Goal: Task Accomplishment & Management: Manage account settings

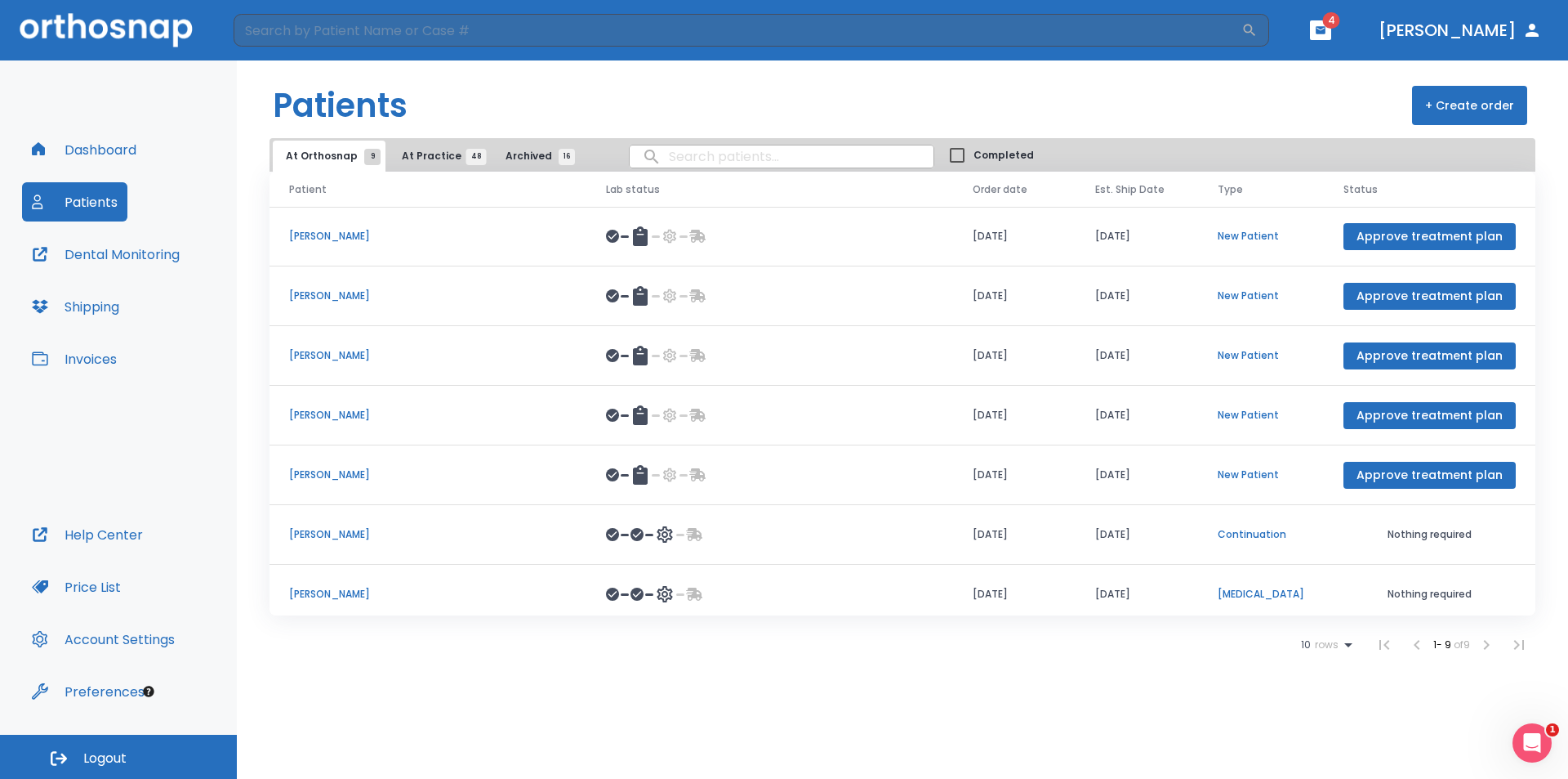
scroll to position [129, 0]
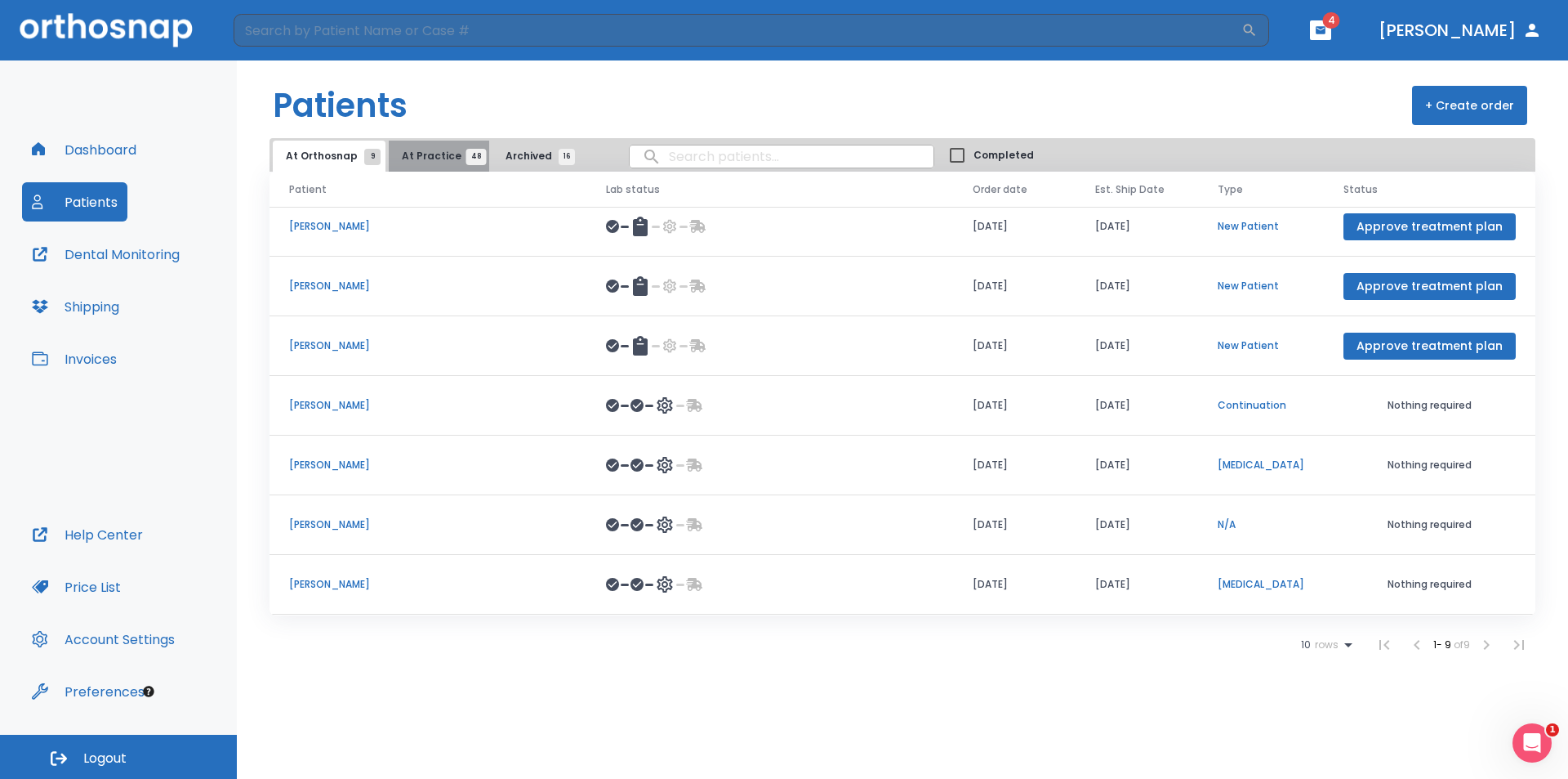
click at [437, 154] on span "At Practice 48" at bounding box center [439, 155] width 74 height 14
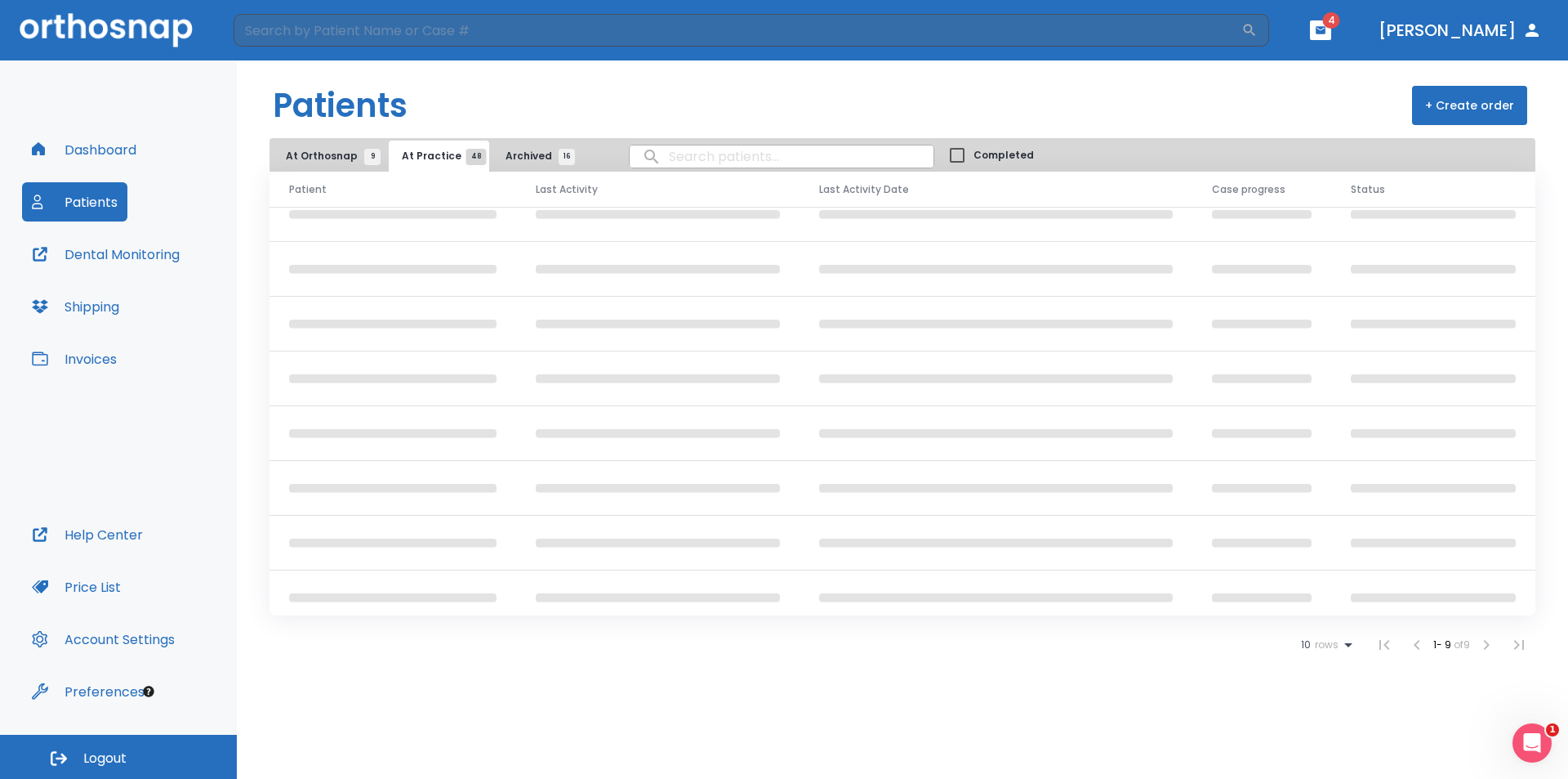
scroll to position [140, 0]
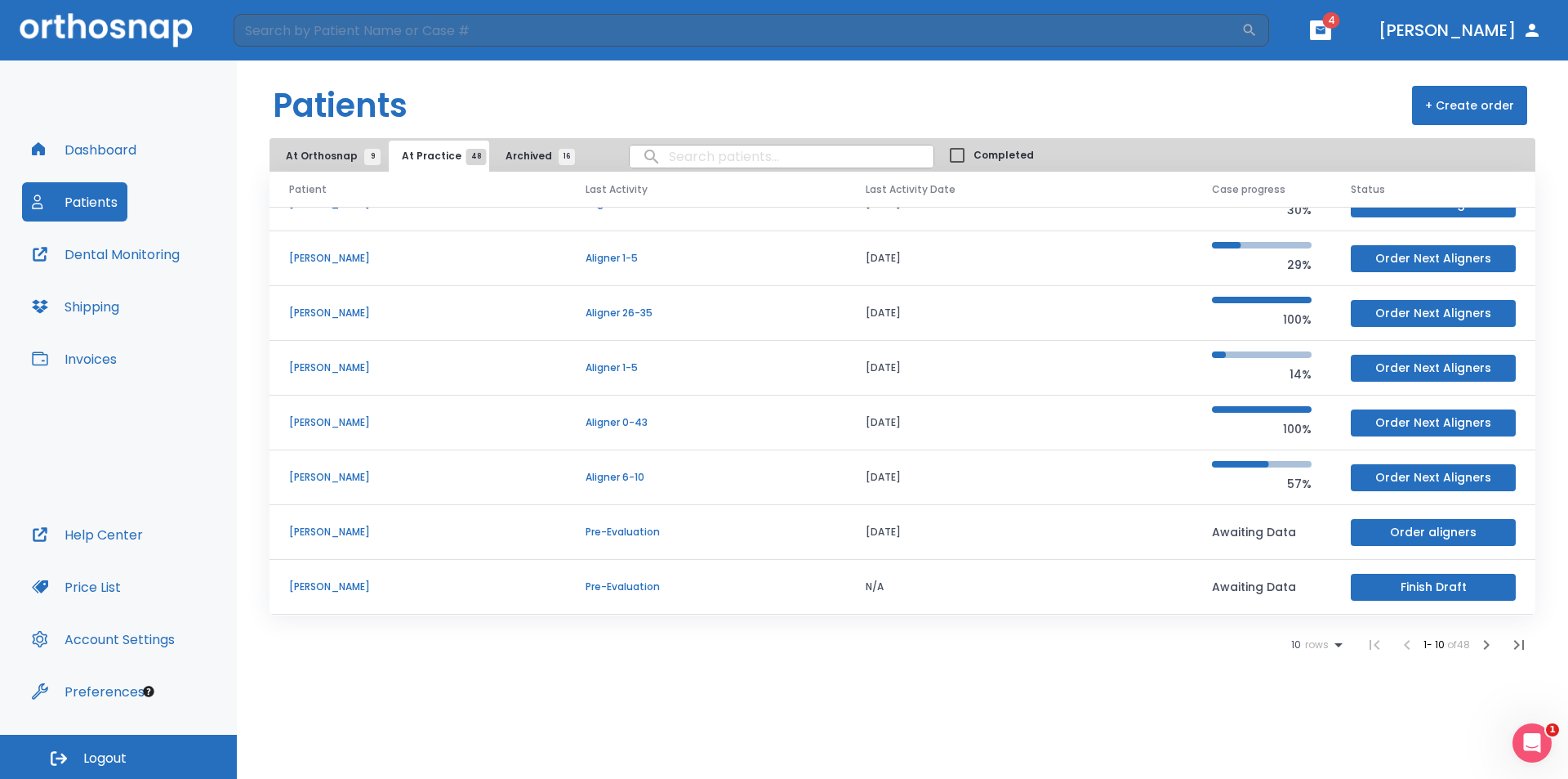
click at [666, 158] on input "search" at bounding box center [781, 156] width 304 height 32
type input "b"
click at [637, 162] on input "[PERSON_NAME]" at bounding box center [781, 156] width 304 height 32
click at [738, 152] on input "[PERSON_NAME]" at bounding box center [781, 156] width 304 height 32
click at [707, 155] on input "[PERSON_NAME]" at bounding box center [781, 156] width 304 height 32
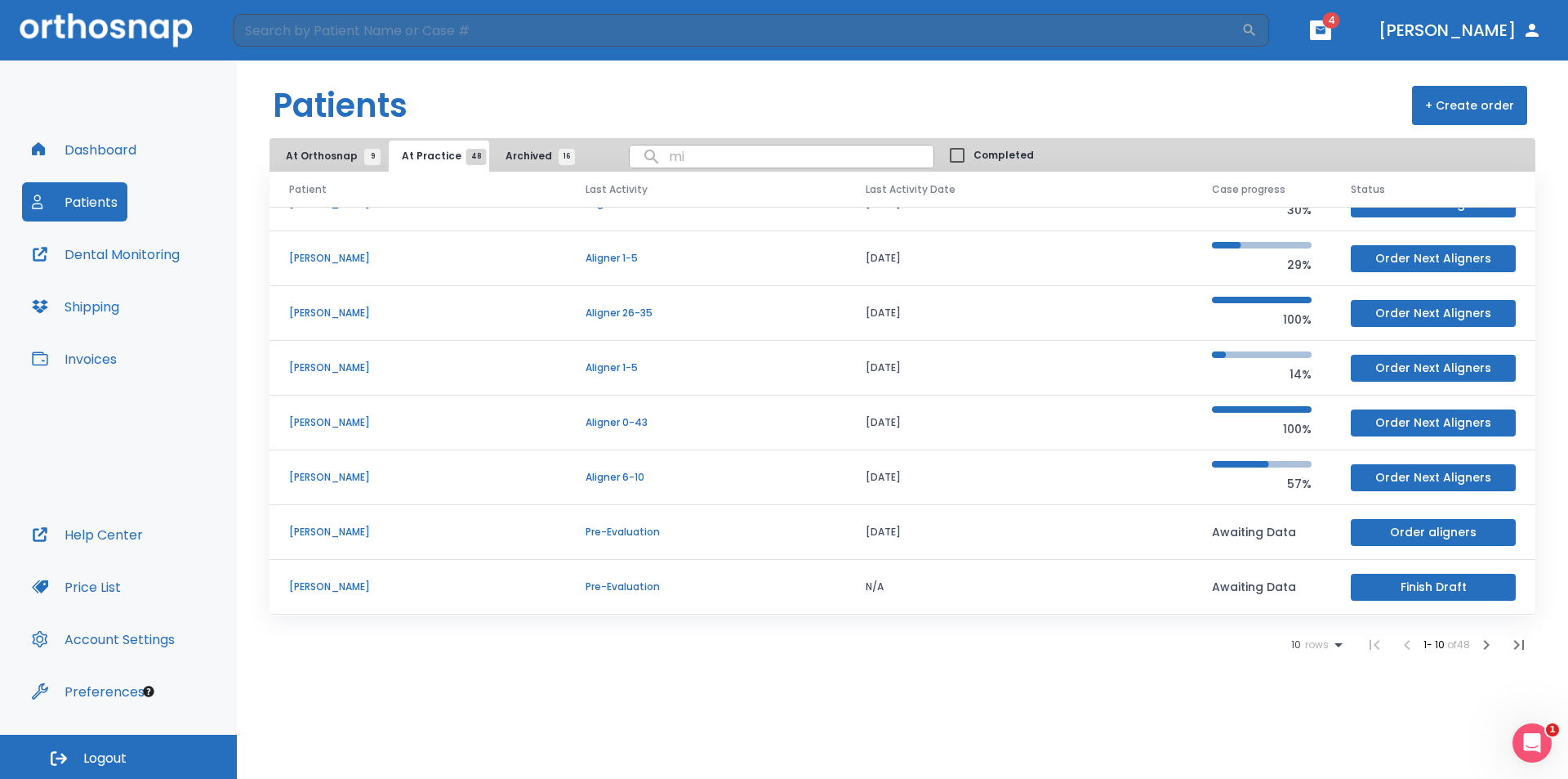
type input "m"
click at [448, 153] on span "At Practice 48" at bounding box center [439, 155] width 74 height 14
click at [448, 154] on span "At Practice 48" at bounding box center [439, 155] width 74 height 14
click at [1337, 639] on icon at bounding box center [1339, 645] width 19 height 19
click at [1311, 741] on p "100" at bounding box center [1310, 739] width 16 height 14
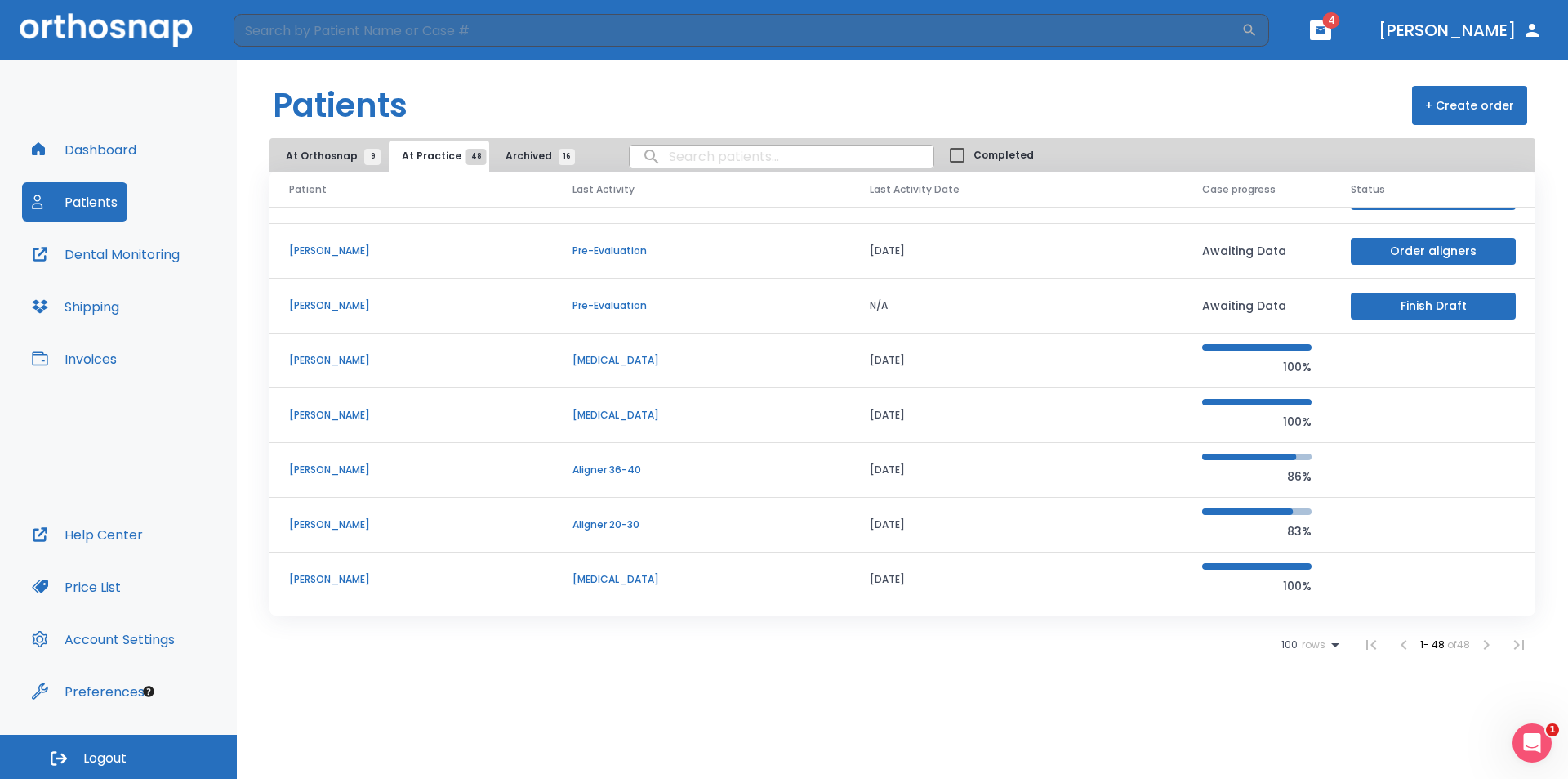
scroll to position [467, 0]
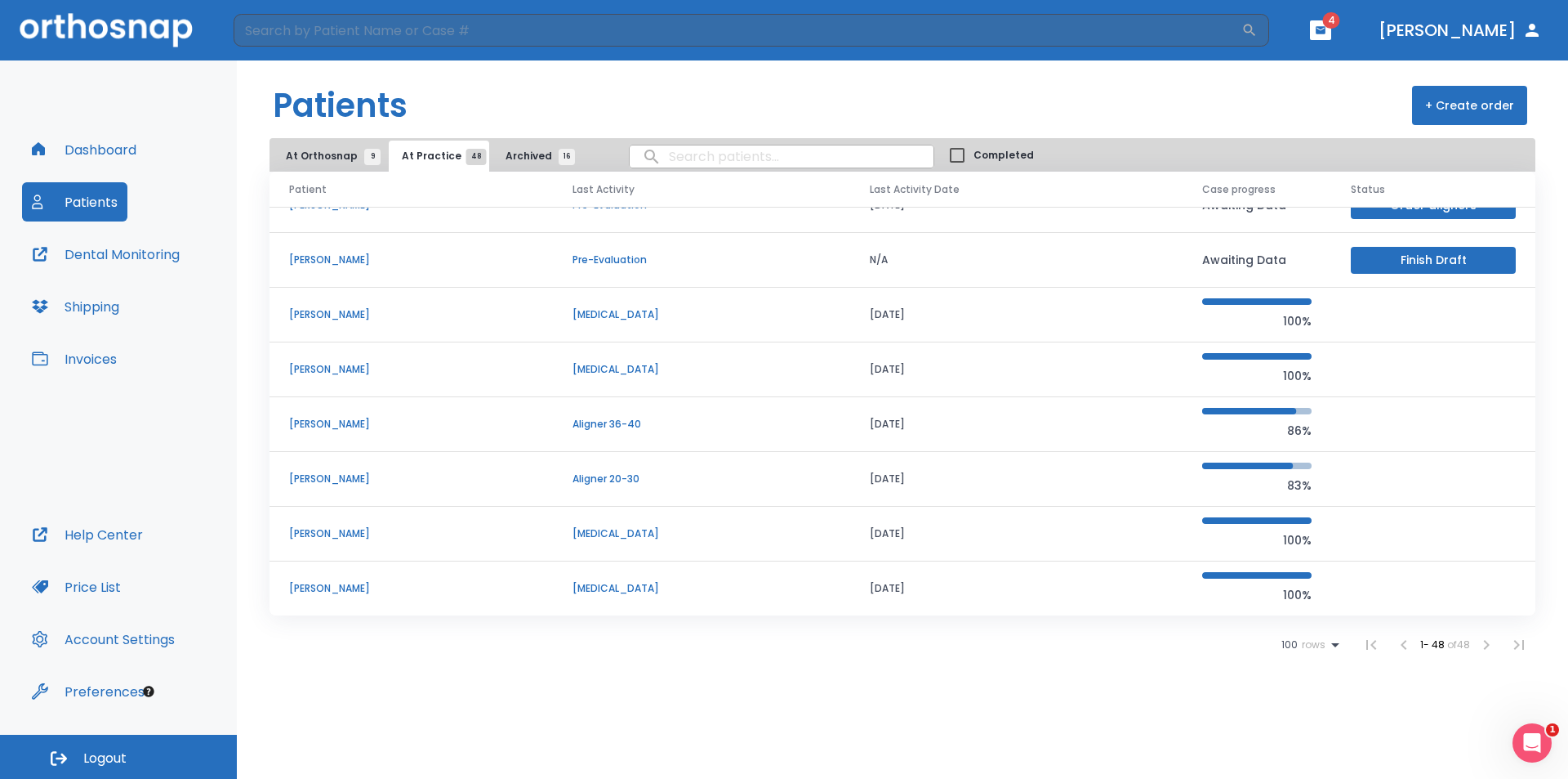
click at [317, 479] on p "[PERSON_NAME]" at bounding box center [411, 478] width 244 height 14
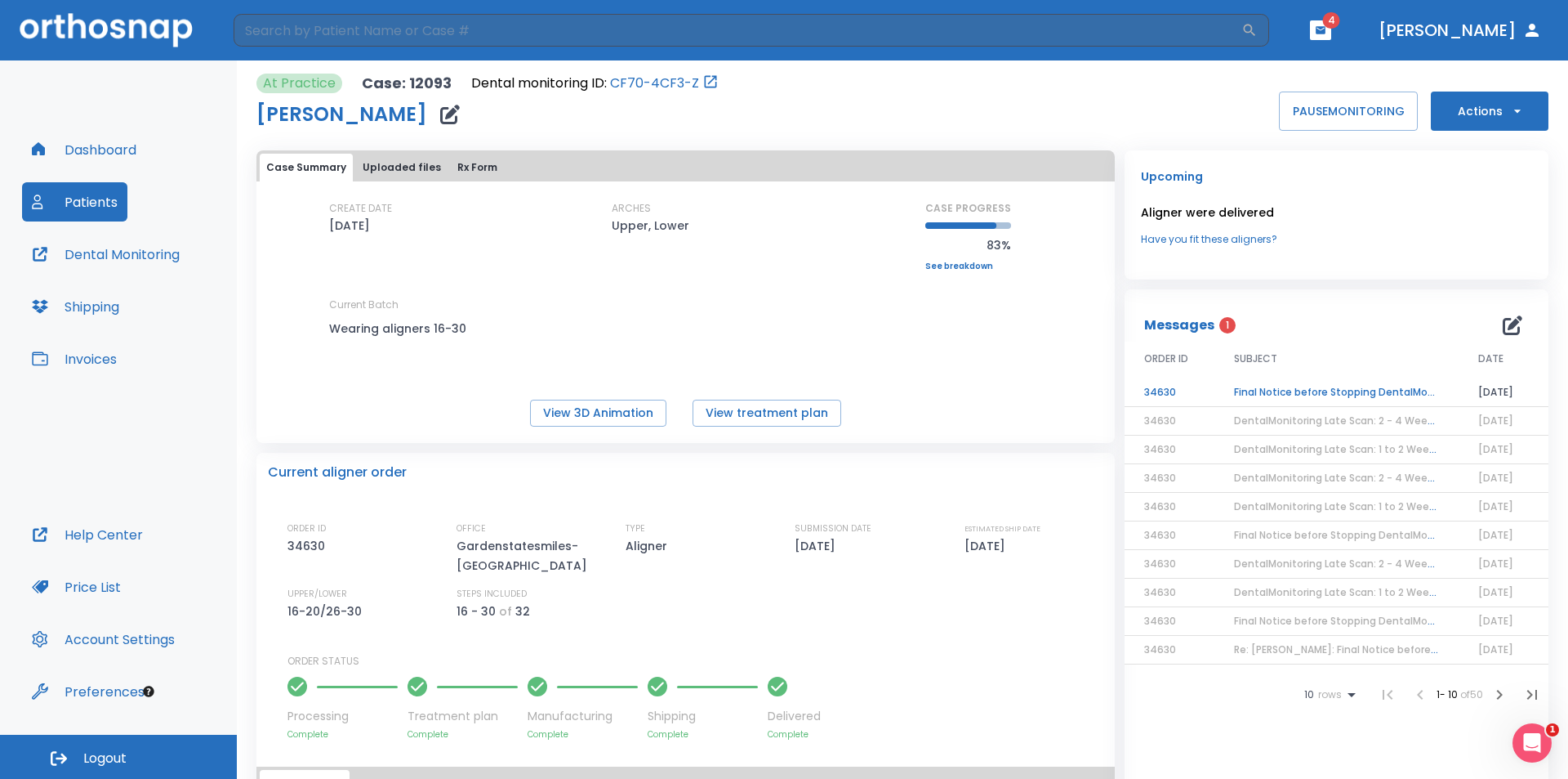
click at [1318, 424] on span "DentalMonitoring Late Scan: 2 - 4 Weeks Notification" at bounding box center [1368, 420] width 266 height 13
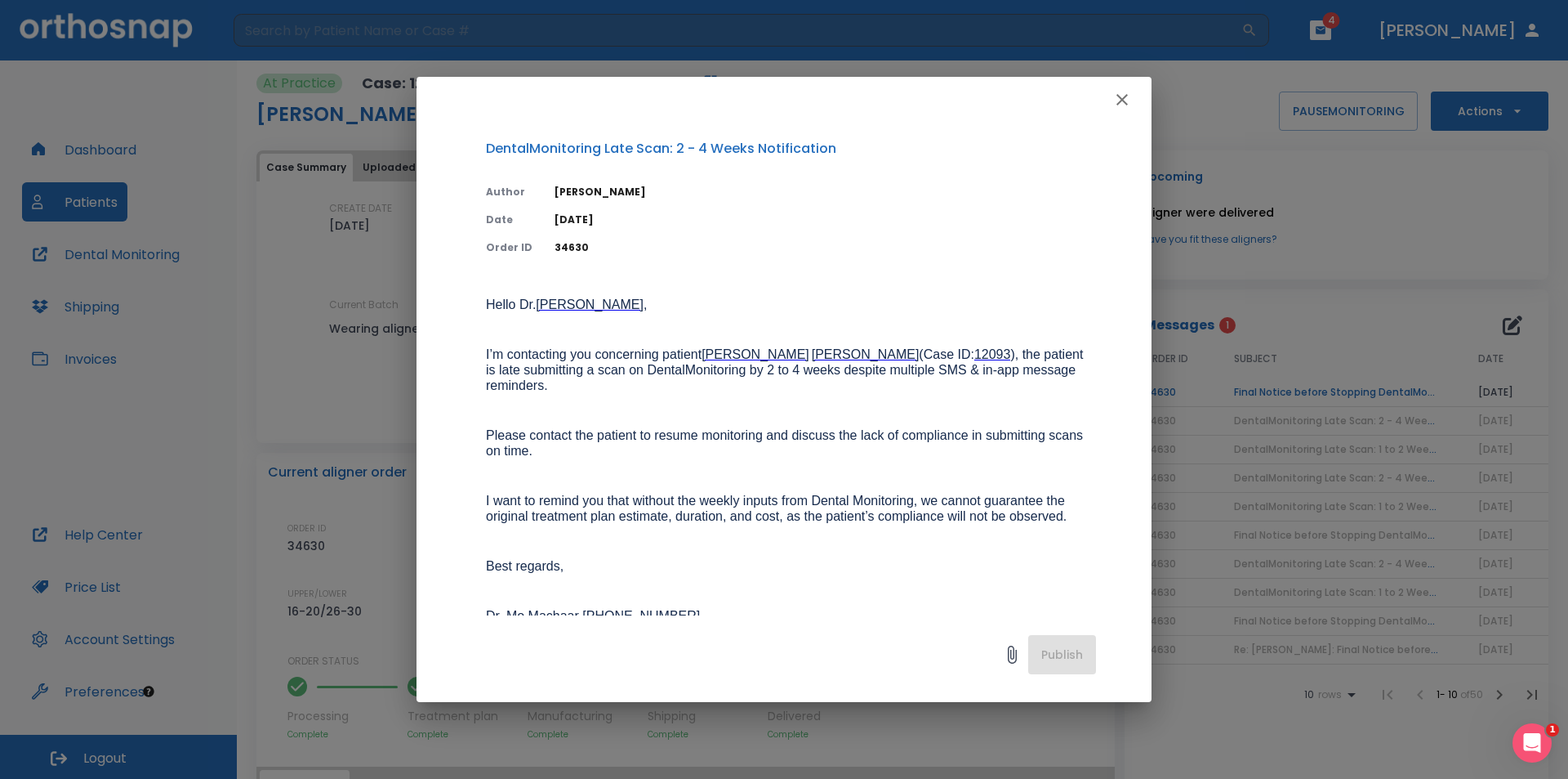
click at [1307, 388] on div "DentalMonitoring Late Scan: 2 - 4 Weeks Notification Author [PERSON_NAME] Date …" at bounding box center [784, 390] width 1568 height 779
click at [1114, 93] on icon "button" at bounding box center [1122, 99] width 19 height 19
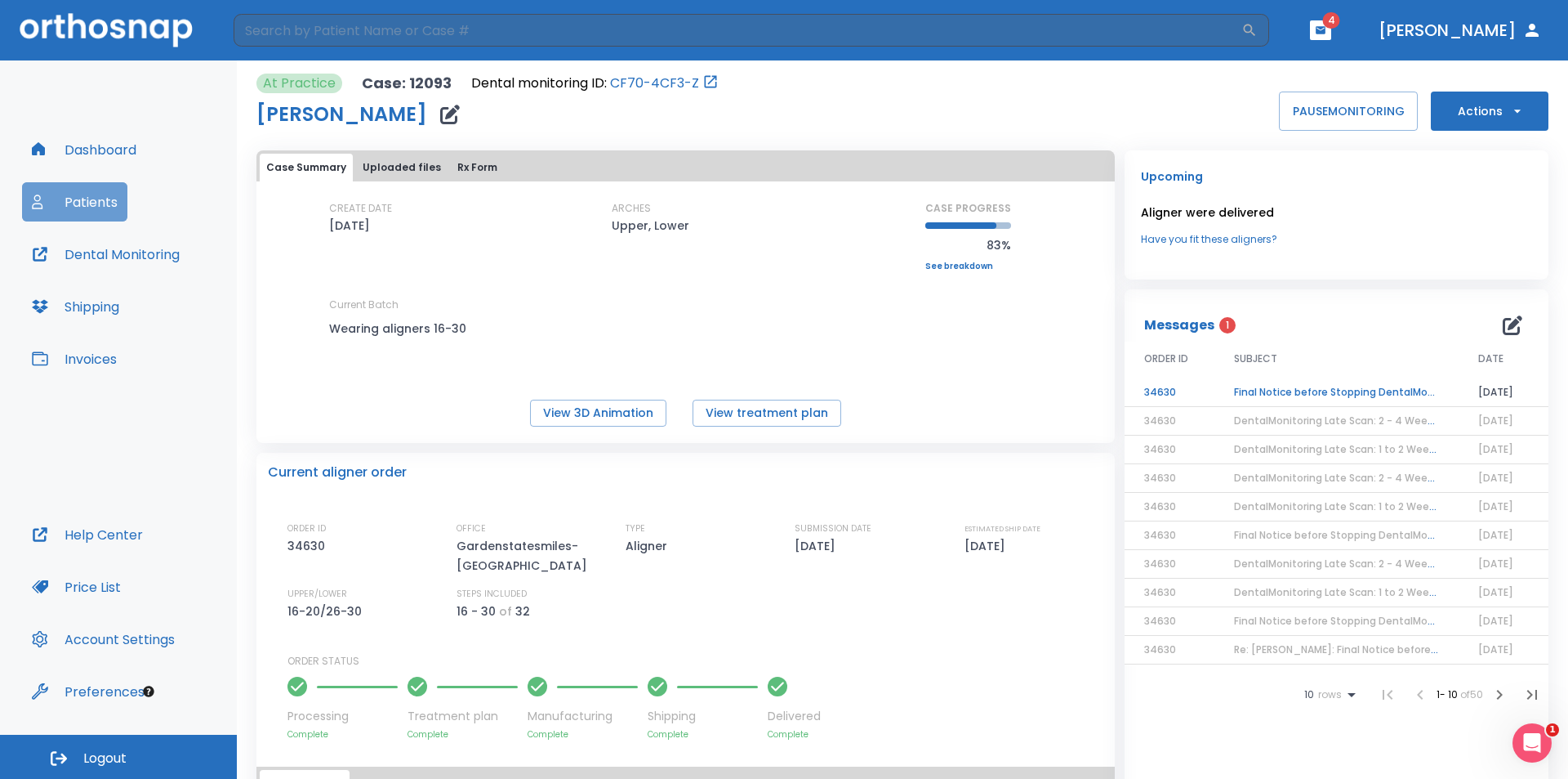
click at [85, 198] on button "Patients" at bounding box center [74, 201] width 105 height 40
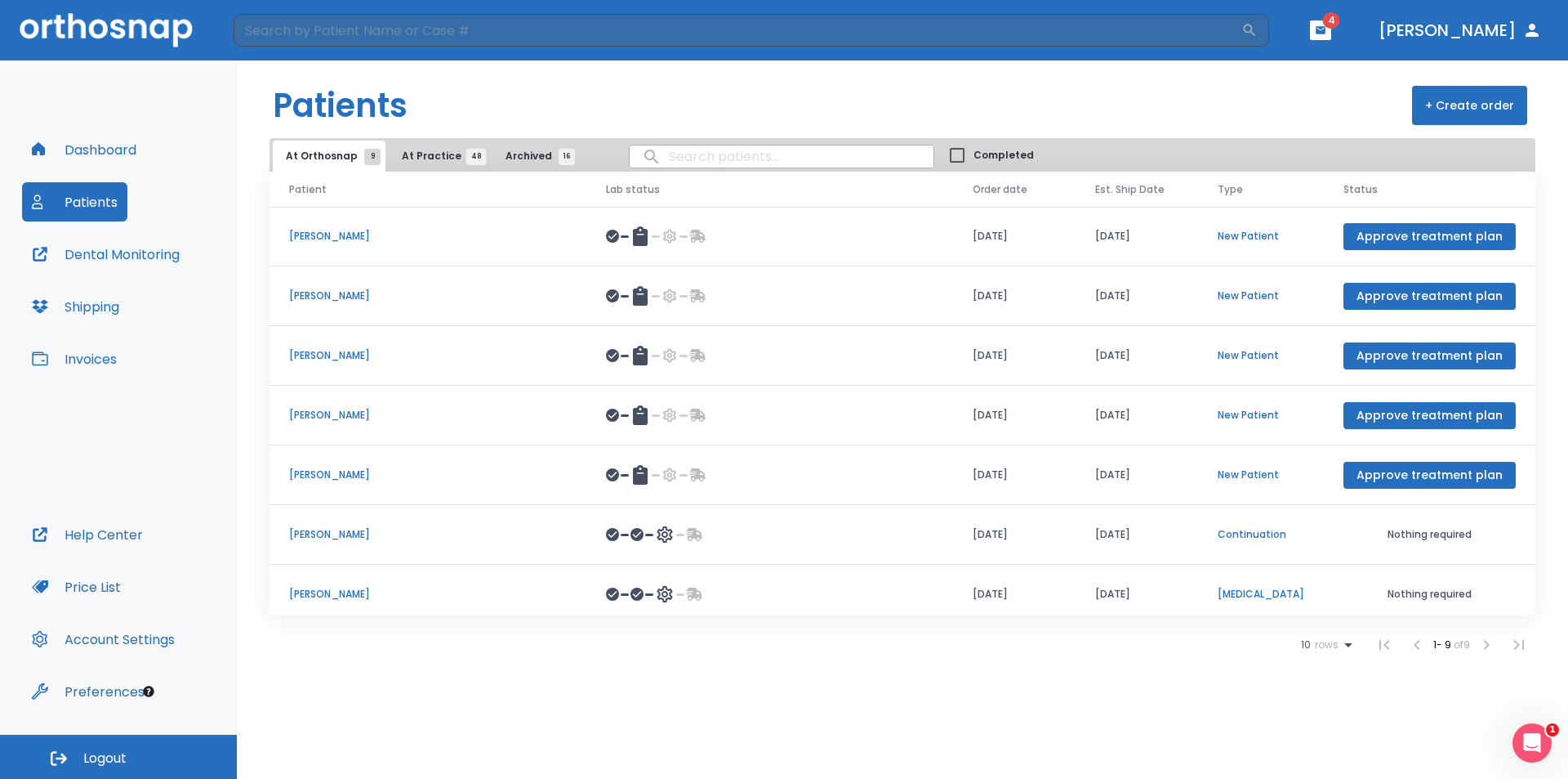
click at [404, 152] on span "At Practice 48" at bounding box center [439, 155] width 74 height 14
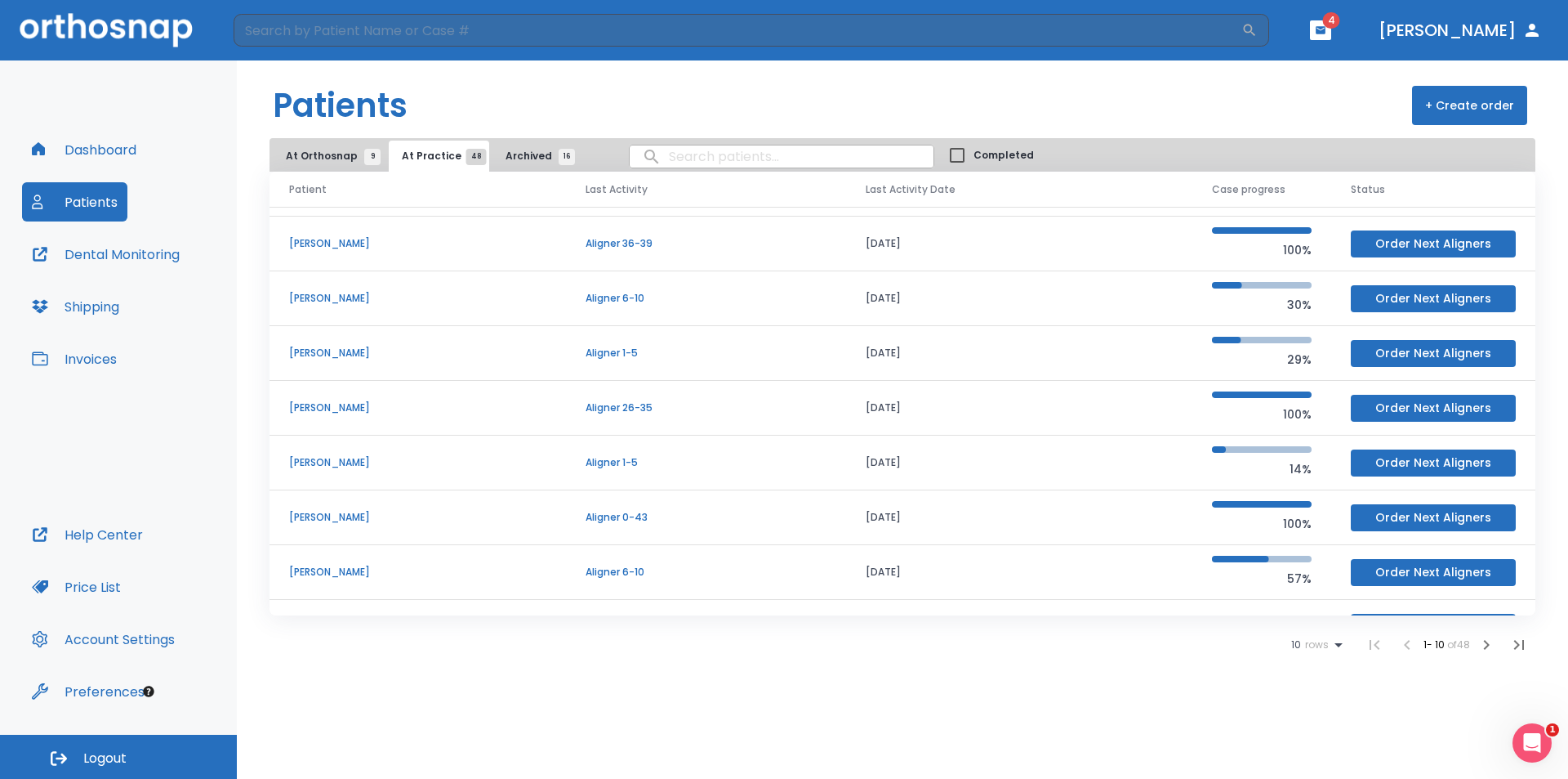
scroll to position [140, 0]
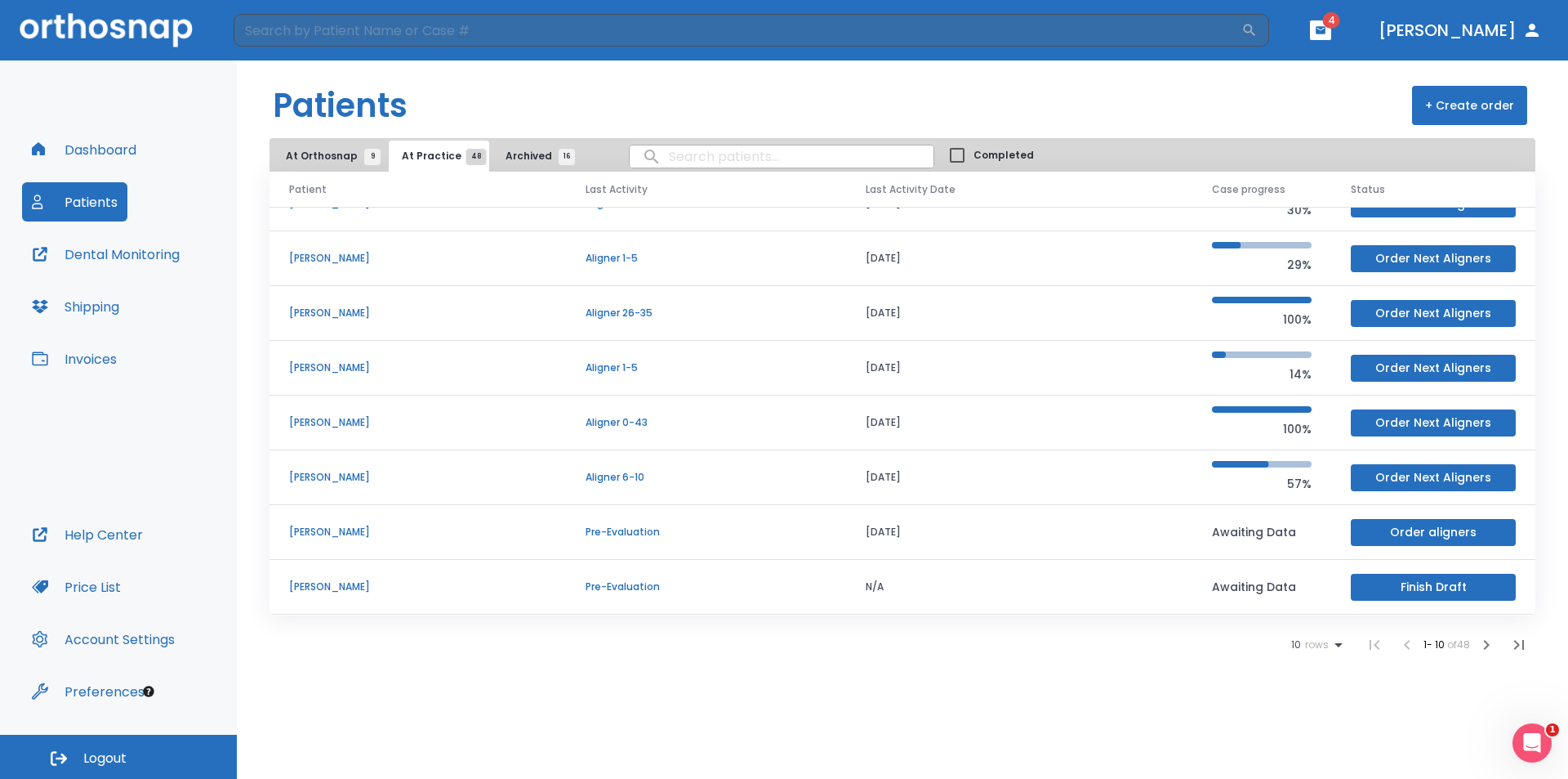
click at [1344, 643] on ul "10 rows 1 - 10 of 48" at bounding box center [1413, 645] width 244 height 33
click at [1334, 649] on icon at bounding box center [1339, 645] width 19 height 19
click at [1316, 735] on p "100" at bounding box center [1310, 739] width 16 height 14
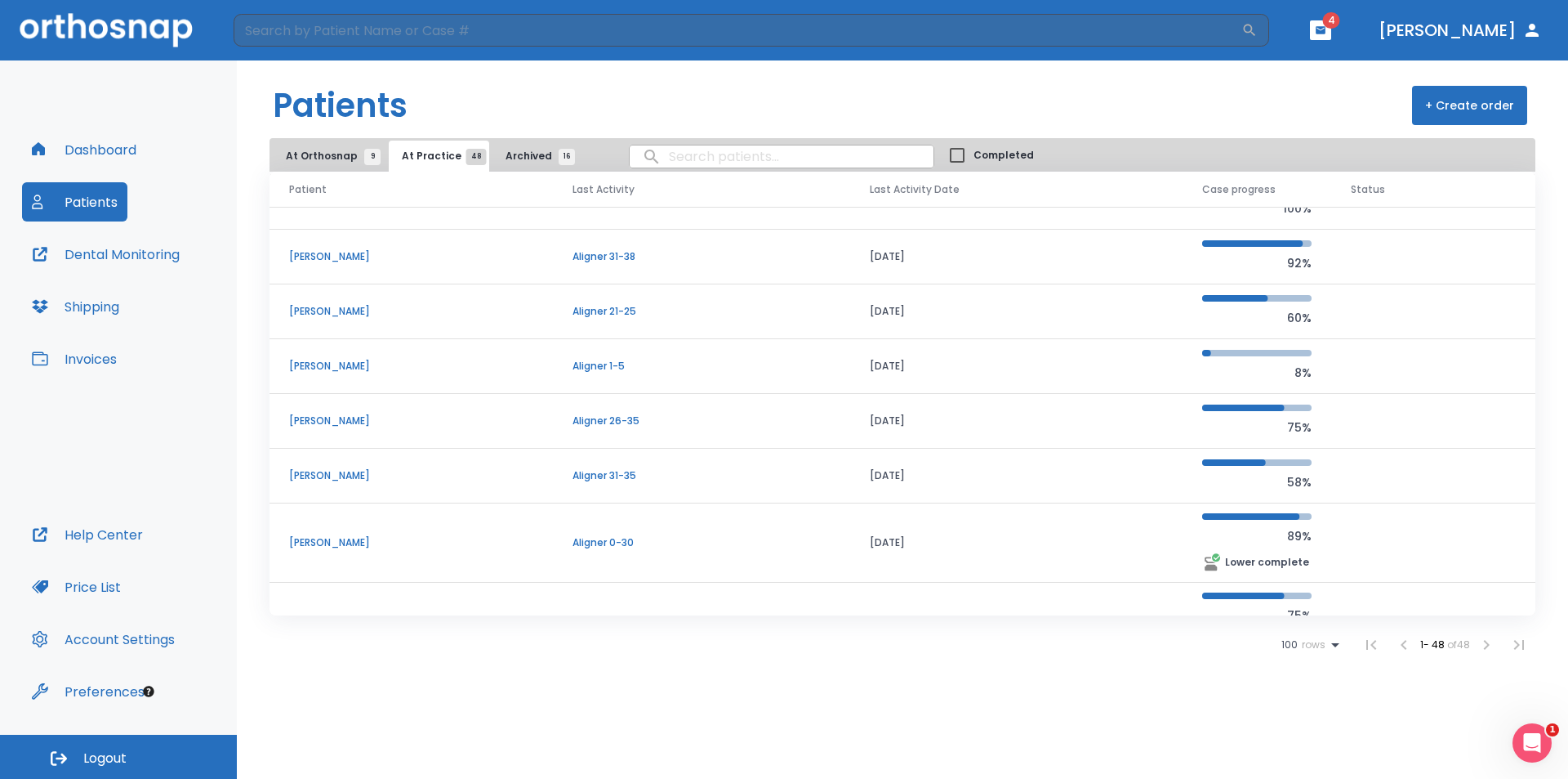
scroll to position [1202, 0]
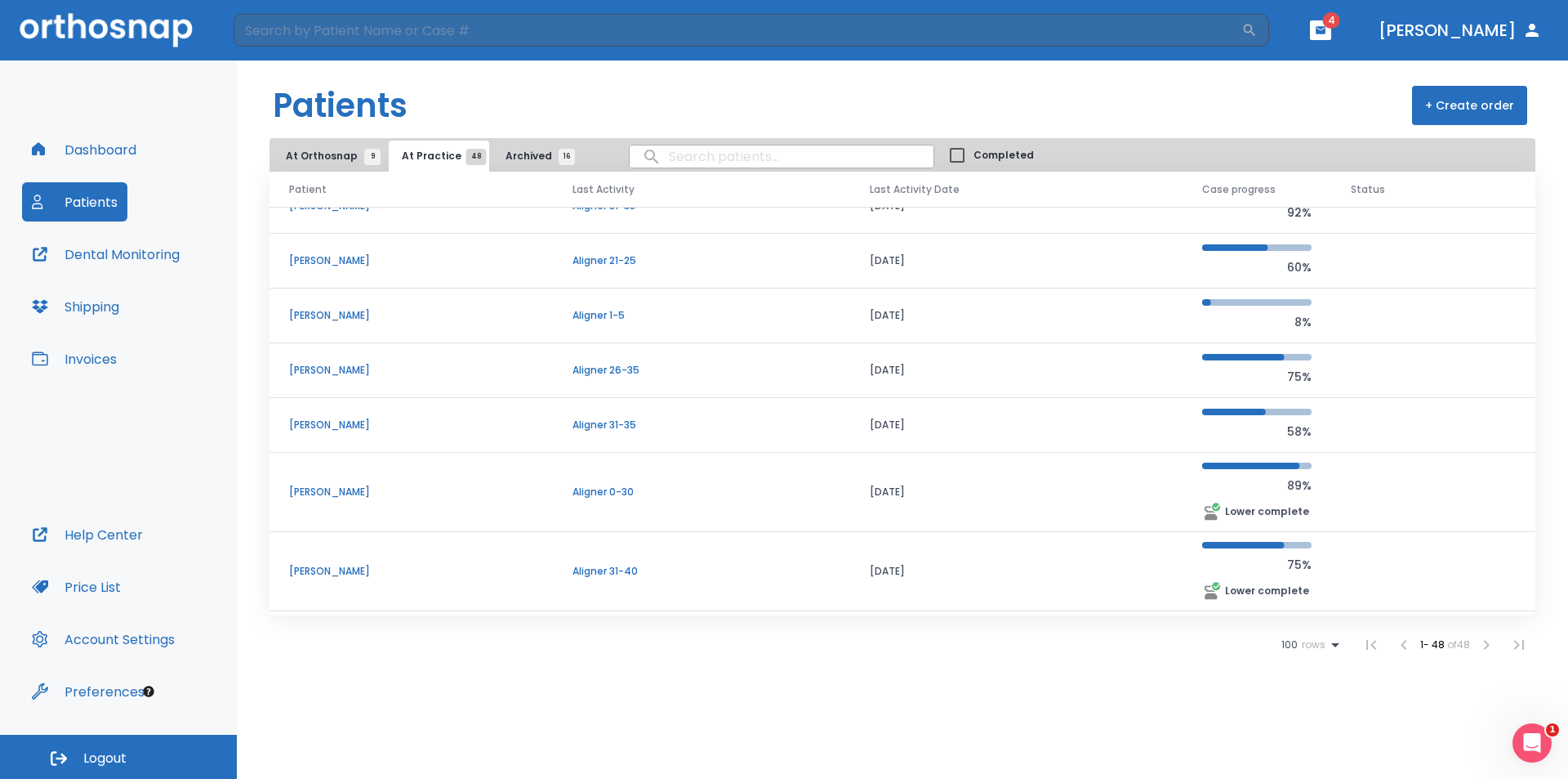
click at [394, 414] on td "[PERSON_NAME]" at bounding box center [412, 425] width 283 height 55
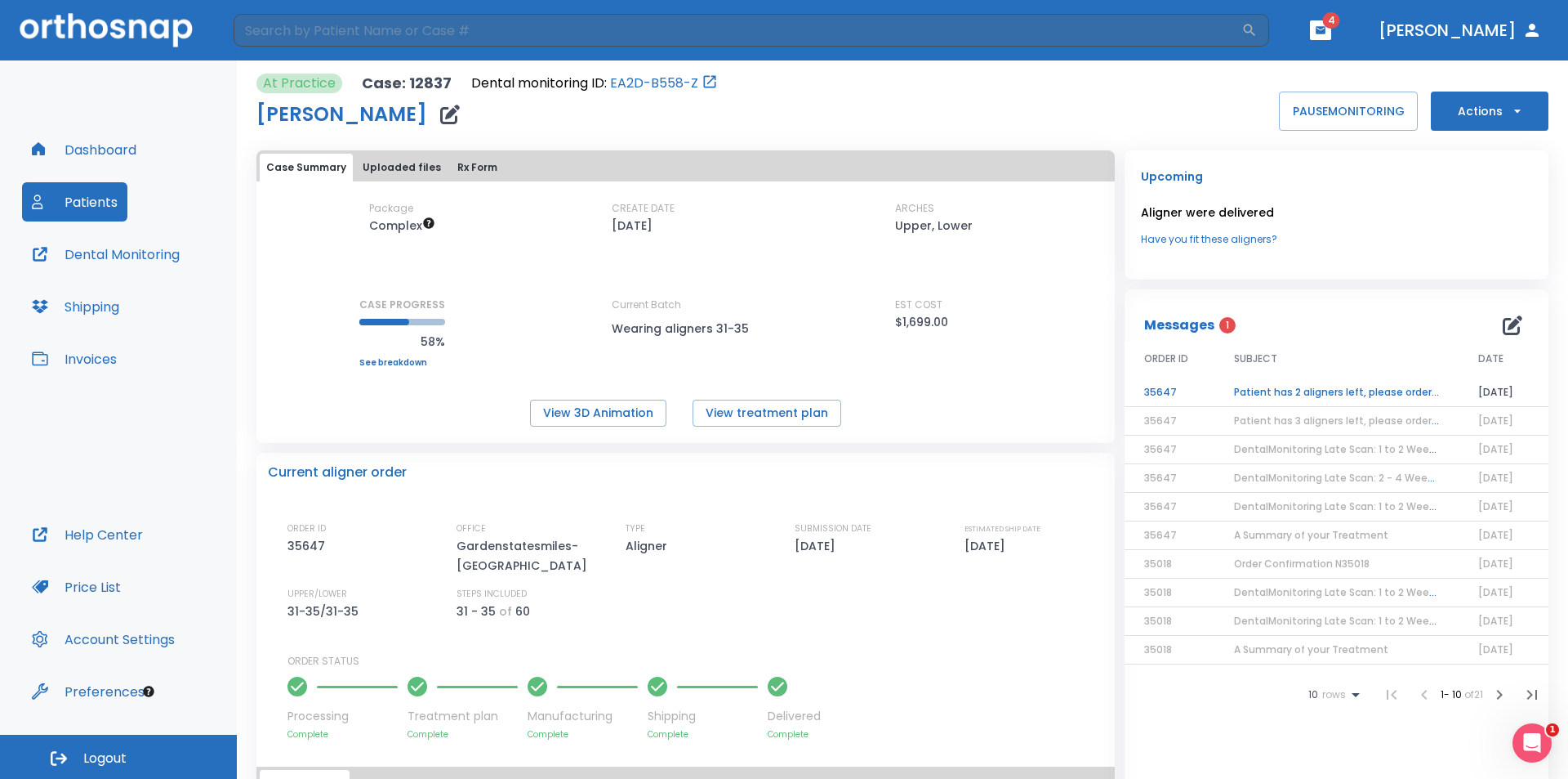
click at [1293, 388] on td "Patient has 2 aligners left, please order next set!" at bounding box center [1336, 392] width 244 height 29
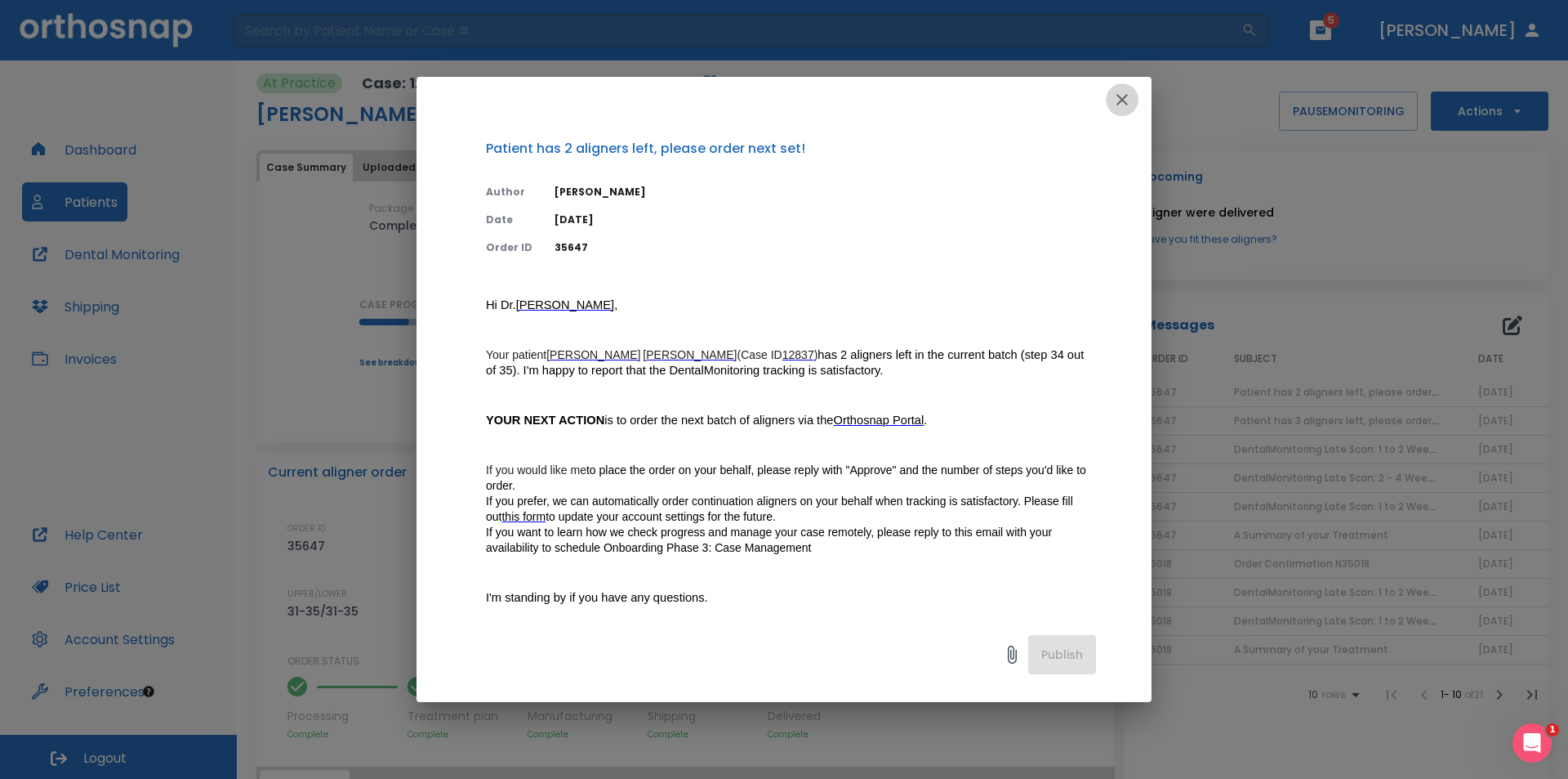
click at [1121, 97] on icon "button" at bounding box center [1123, 99] width 12 height 12
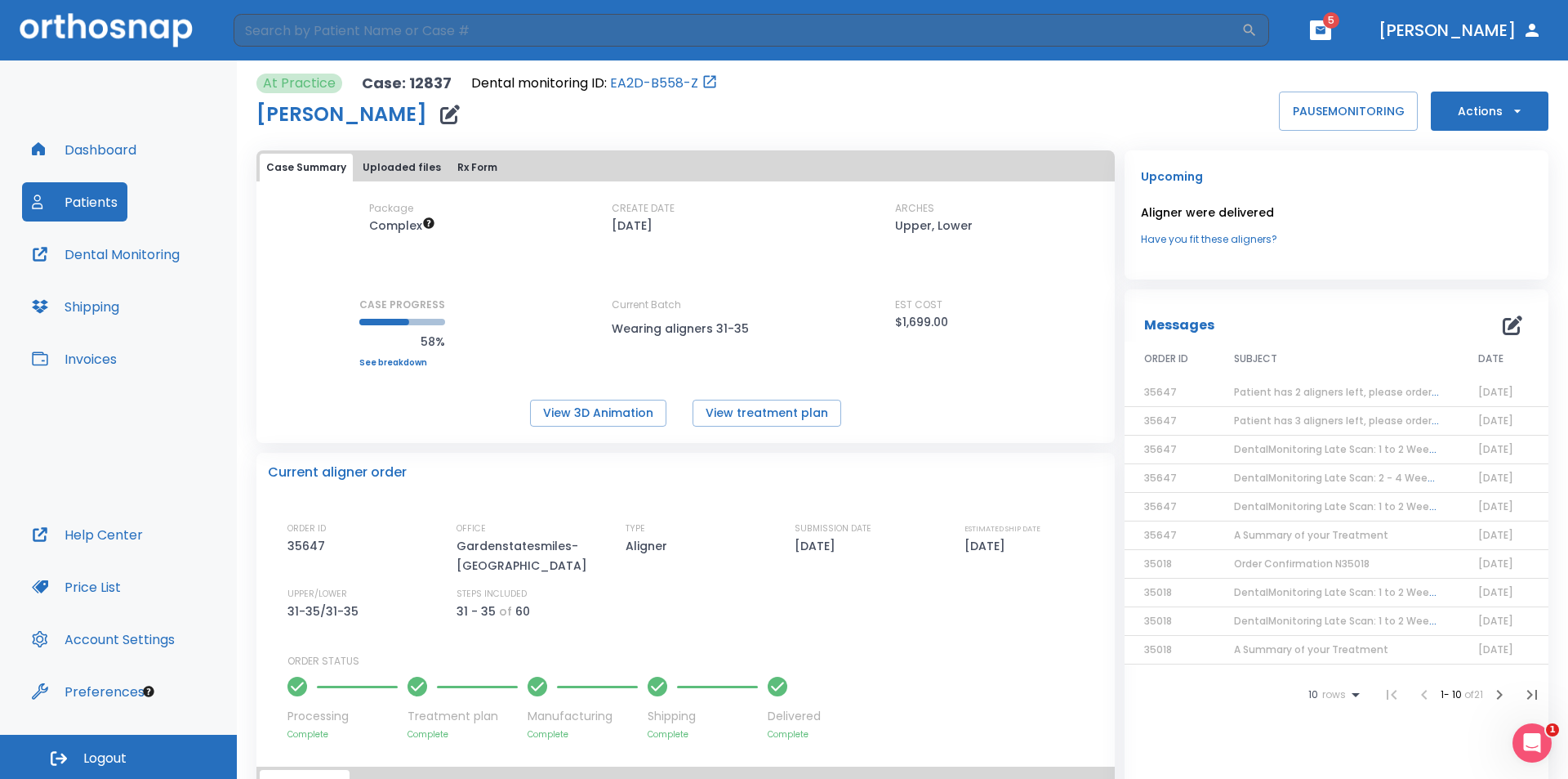
click at [1473, 98] on button "Actions" at bounding box center [1490, 111] width 118 height 40
click at [1491, 237] on p "Order Next Aligners" at bounding box center [1479, 239] width 93 height 14
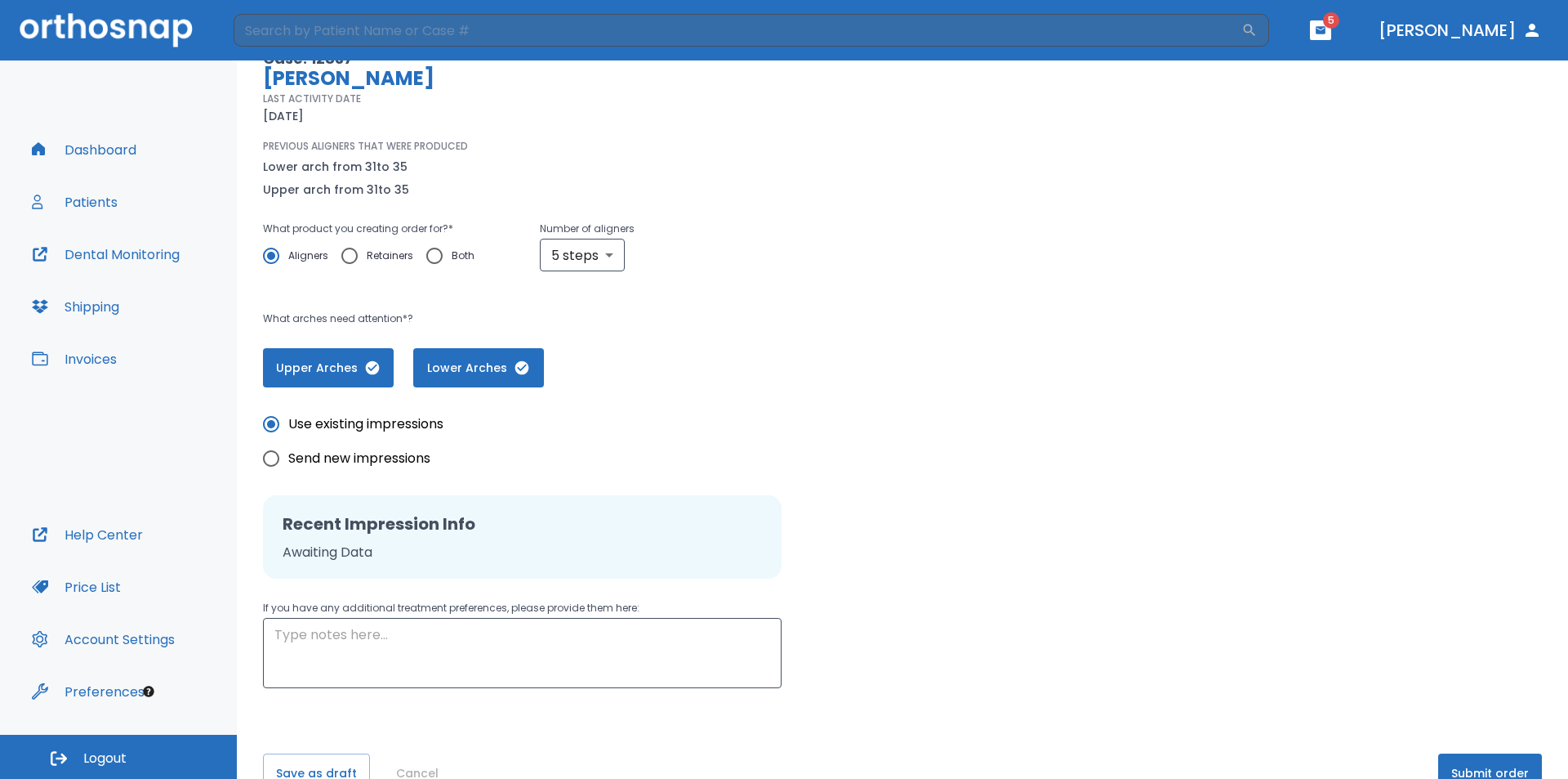
scroll to position [164, 0]
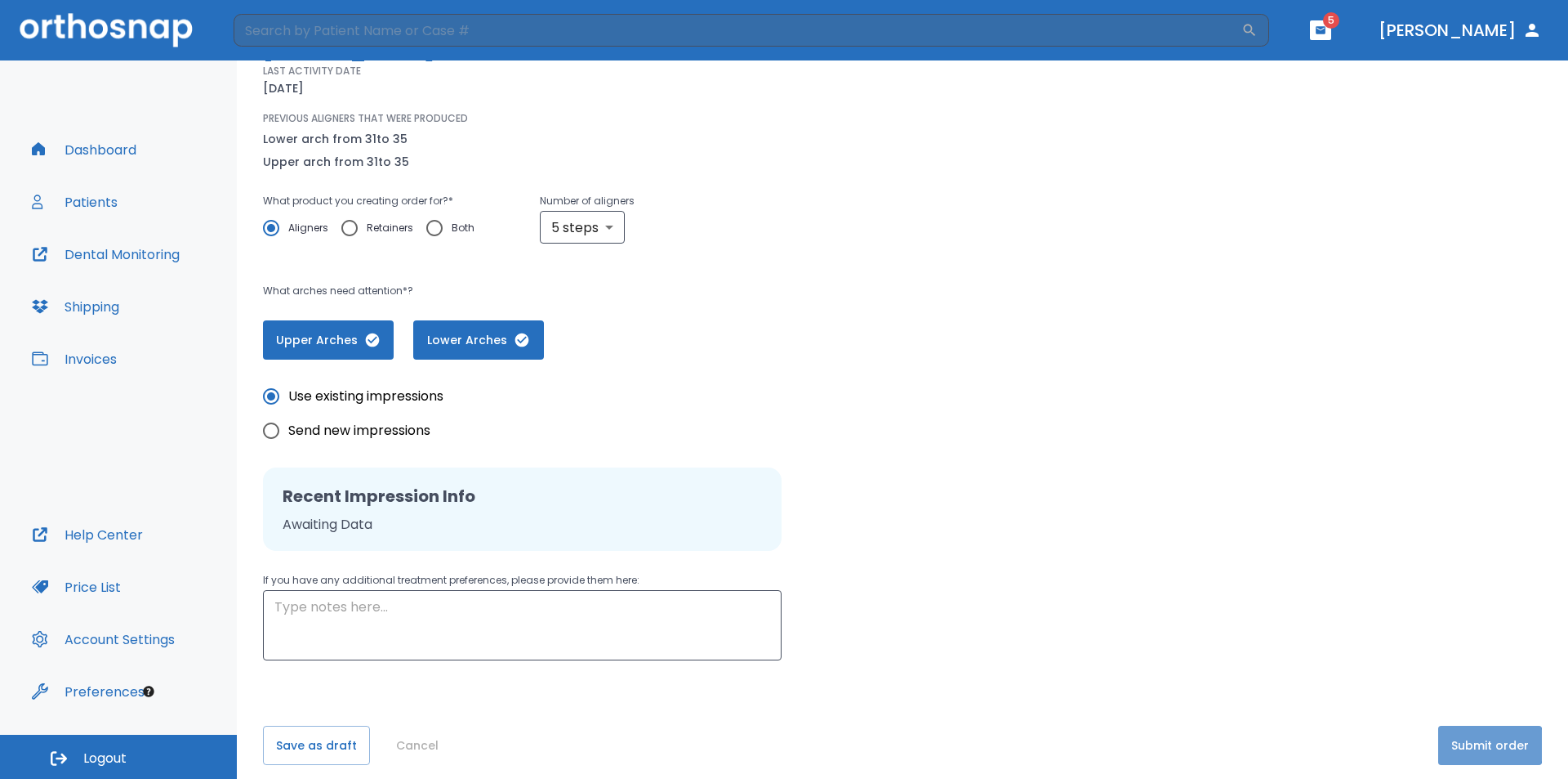
click at [1464, 745] on button "Submit order" at bounding box center [1490, 745] width 104 height 40
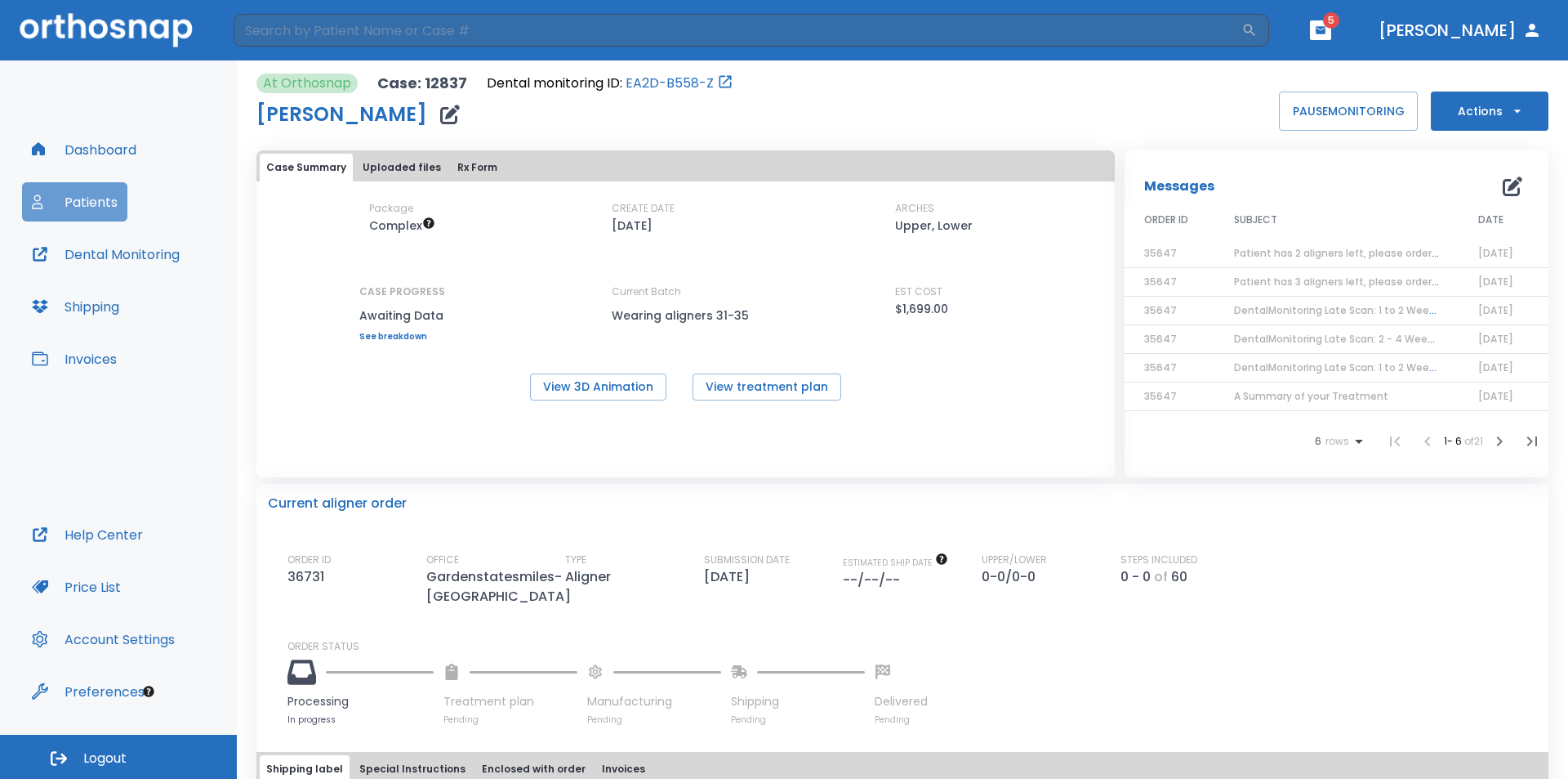
click at [93, 200] on button "Patients" at bounding box center [74, 201] width 105 height 40
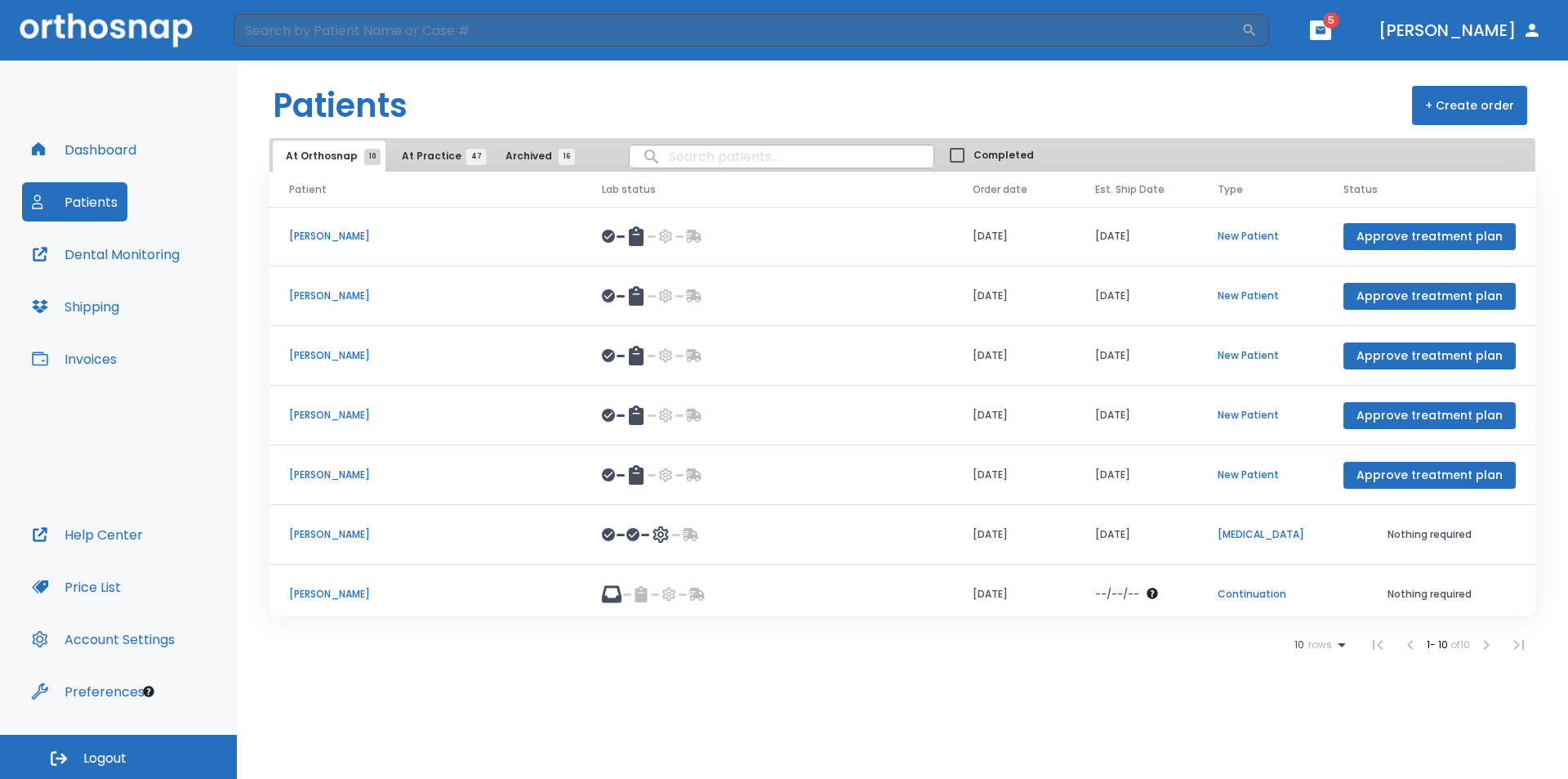
click at [1342, 646] on icon at bounding box center [1342, 645] width 19 height 19
click at [1314, 732] on li "100" at bounding box center [1314, 739] width 42 height 40
click at [415, 157] on span "At Practice 47" at bounding box center [439, 155] width 74 height 14
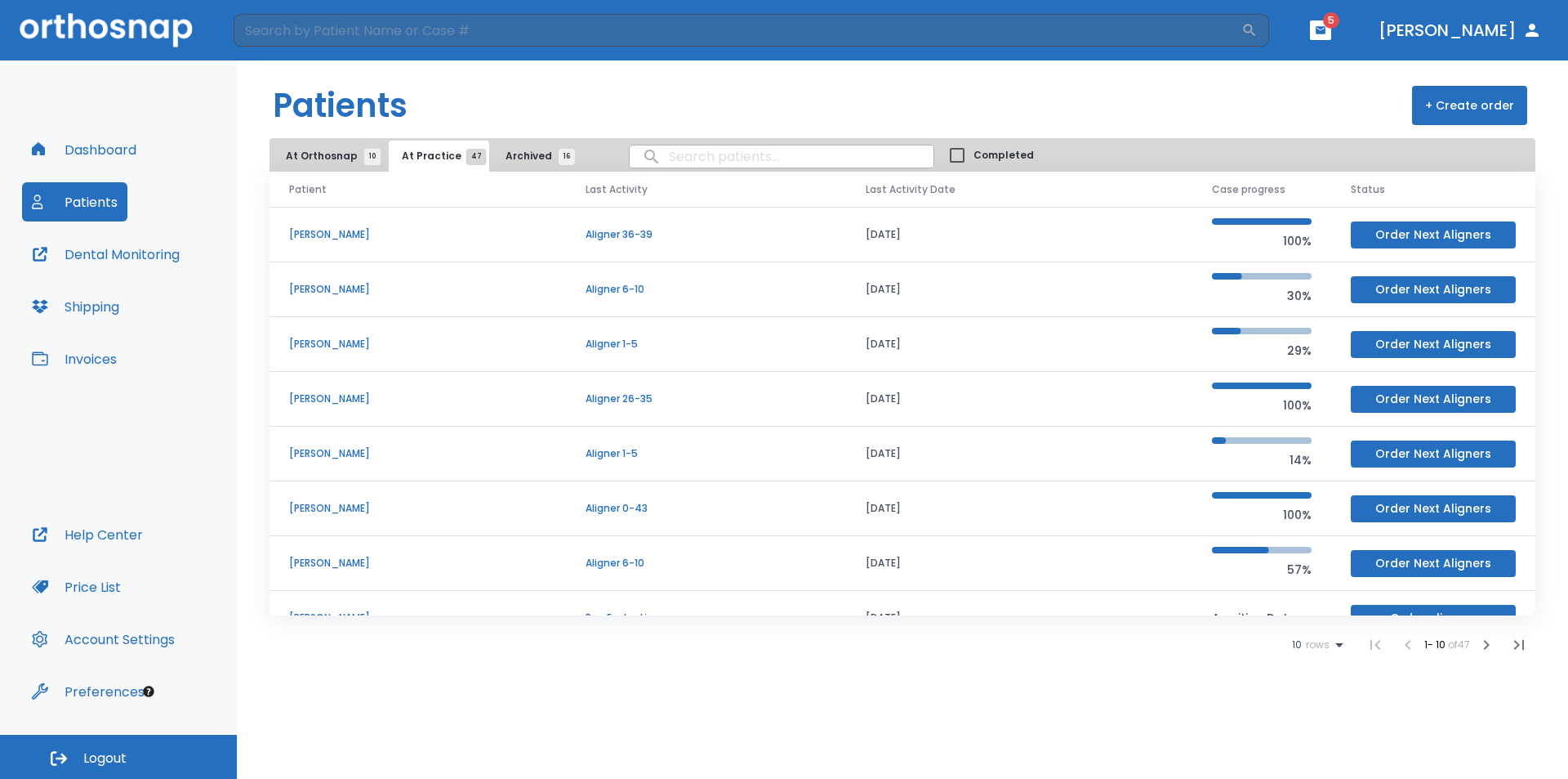
scroll to position [140, 0]
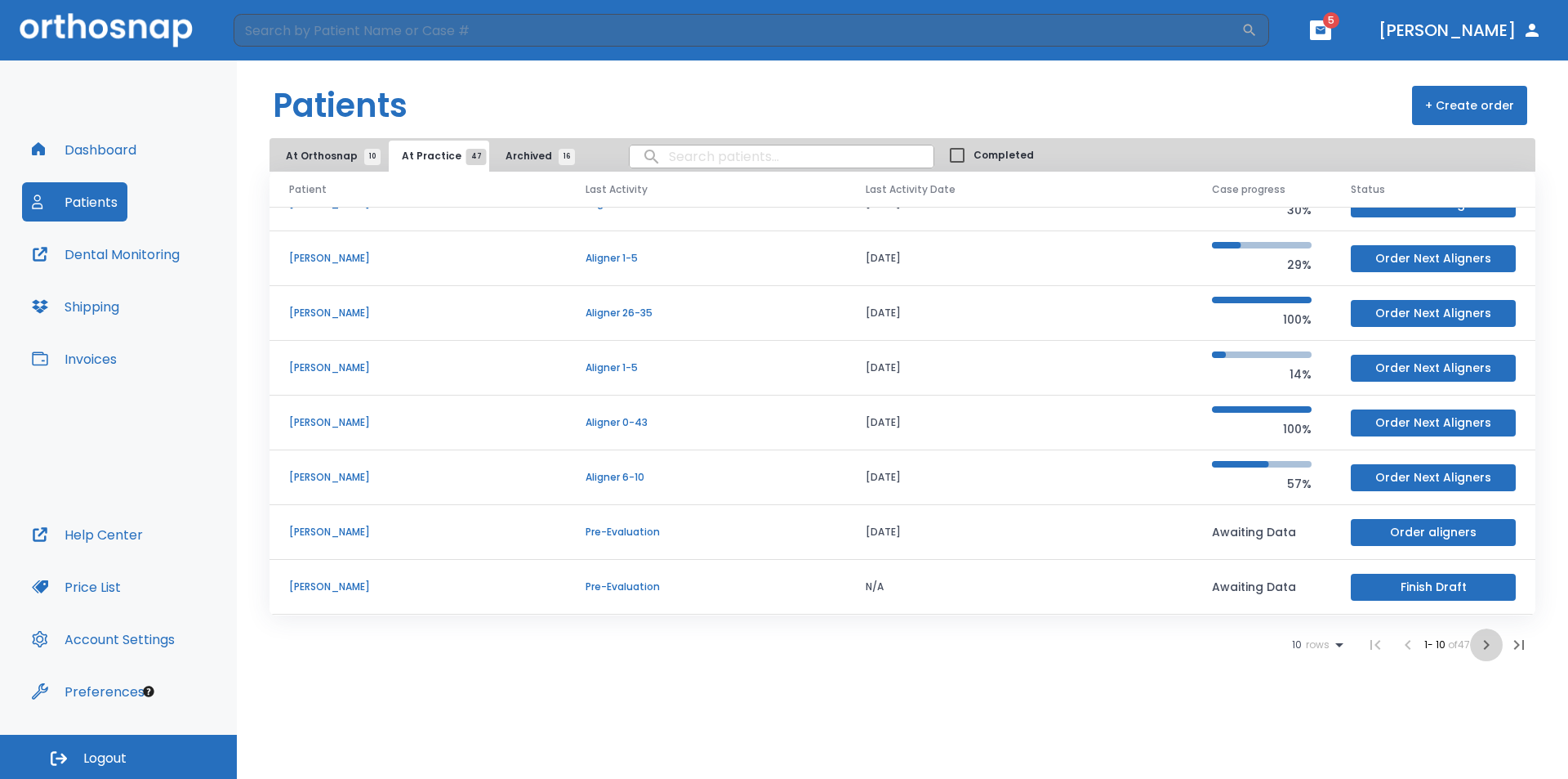
click at [1485, 645] on icon "button" at bounding box center [1486, 645] width 19 height 19
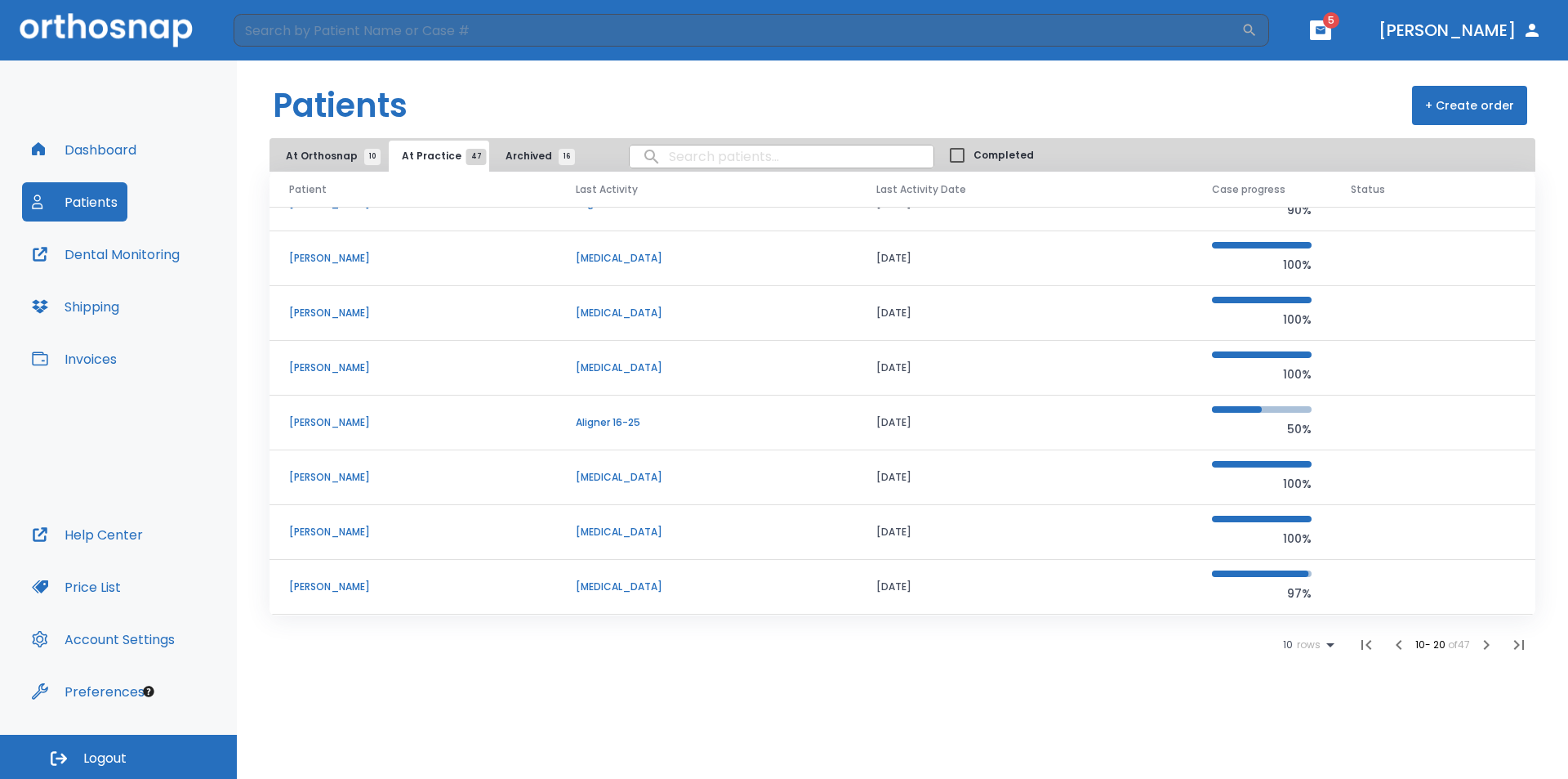
click at [1331, 641] on icon at bounding box center [1330, 645] width 19 height 19
click at [1304, 736] on p "100" at bounding box center [1301, 739] width 16 height 14
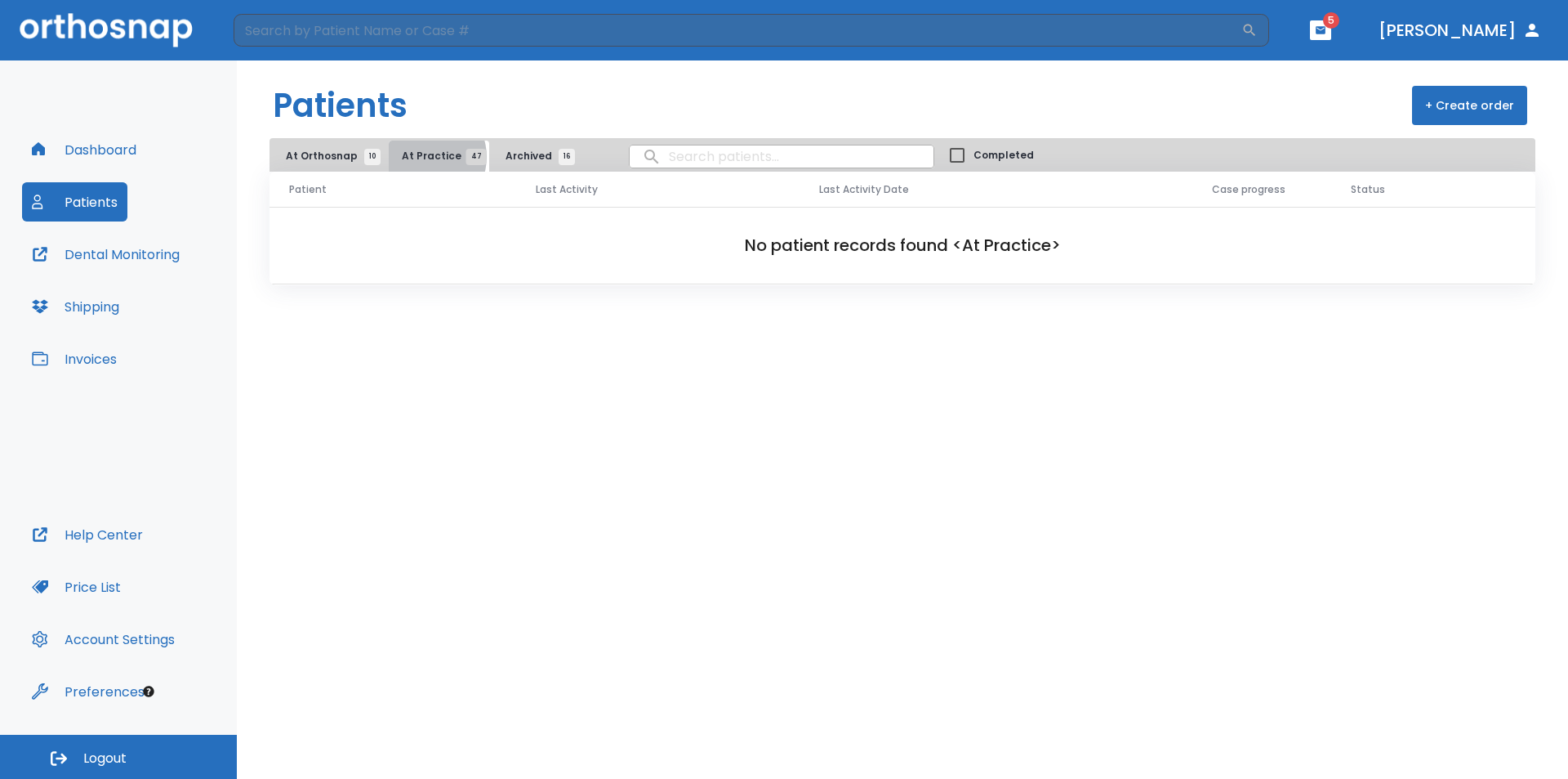
click at [420, 157] on span "At Practice 47" at bounding box center [439, 155] width 74 height 14
click at [78, 199] on button "Patients" at bounding box center [74, 201] width 105 height 40
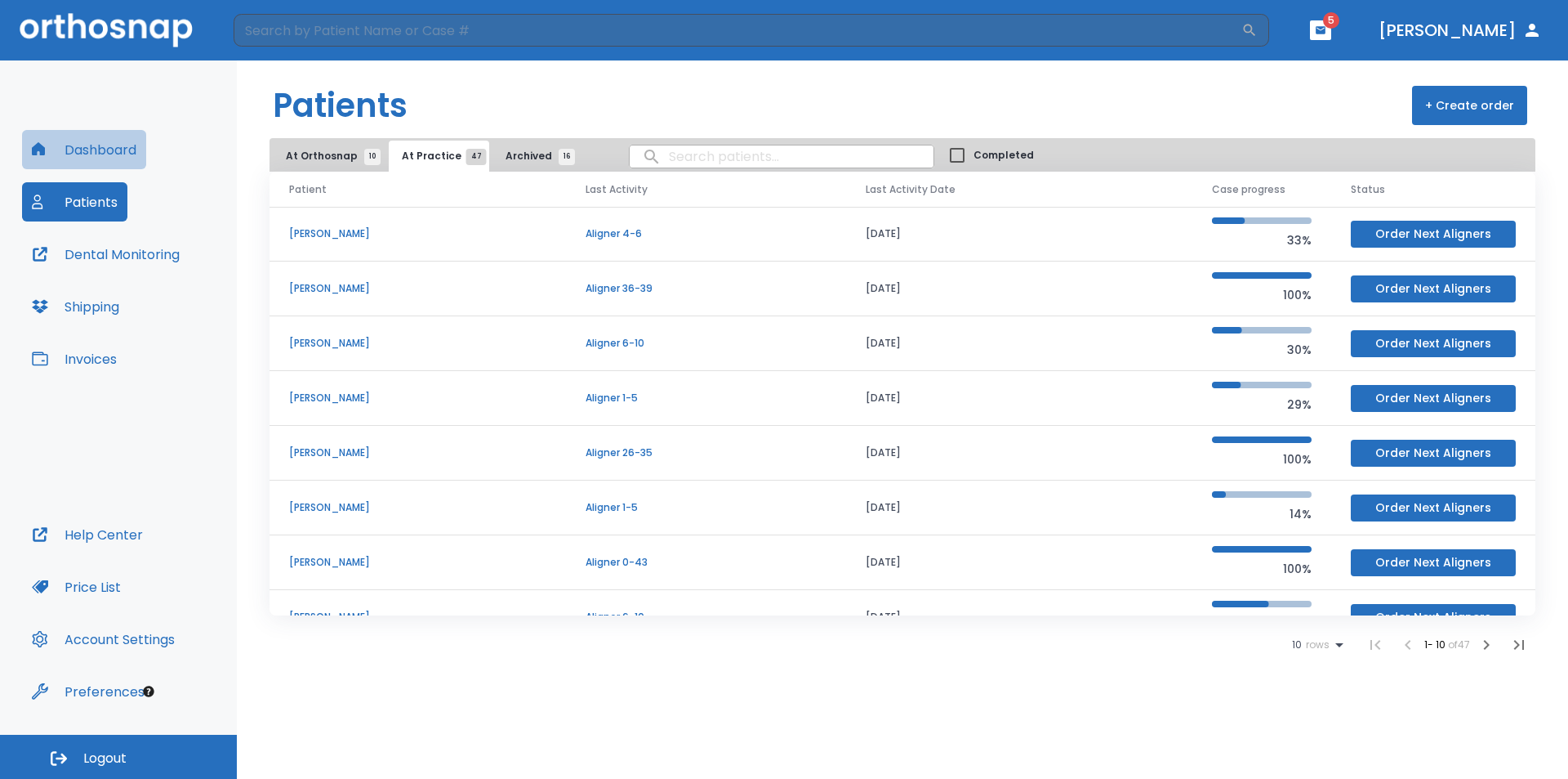
click at [104, 145] on button "Dashboard" at bounding box center [84, 149] width 124 height 40
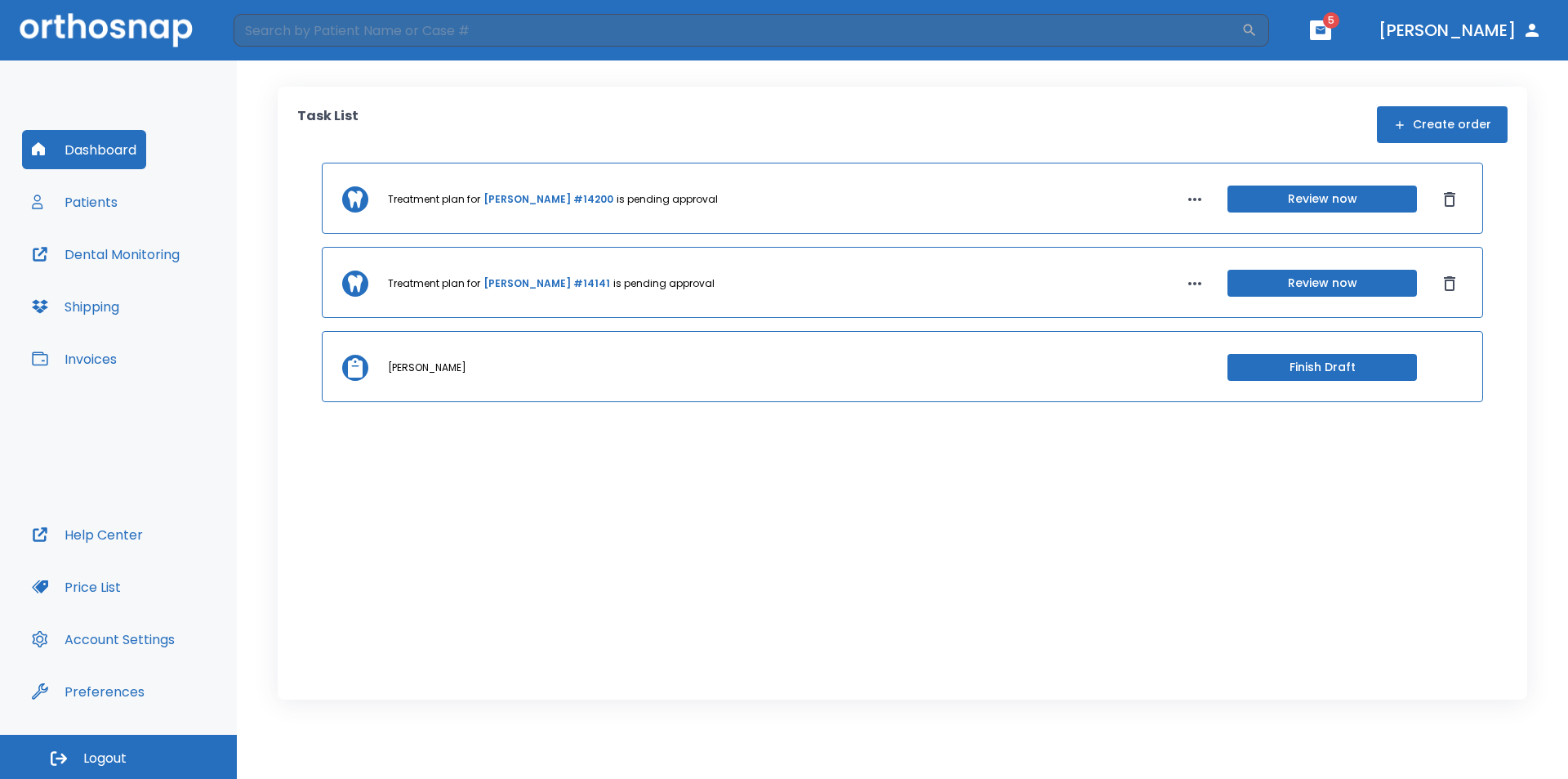
click at [99, 199] on button "Patients" at bounding box center [74, 201] width 105 height 40
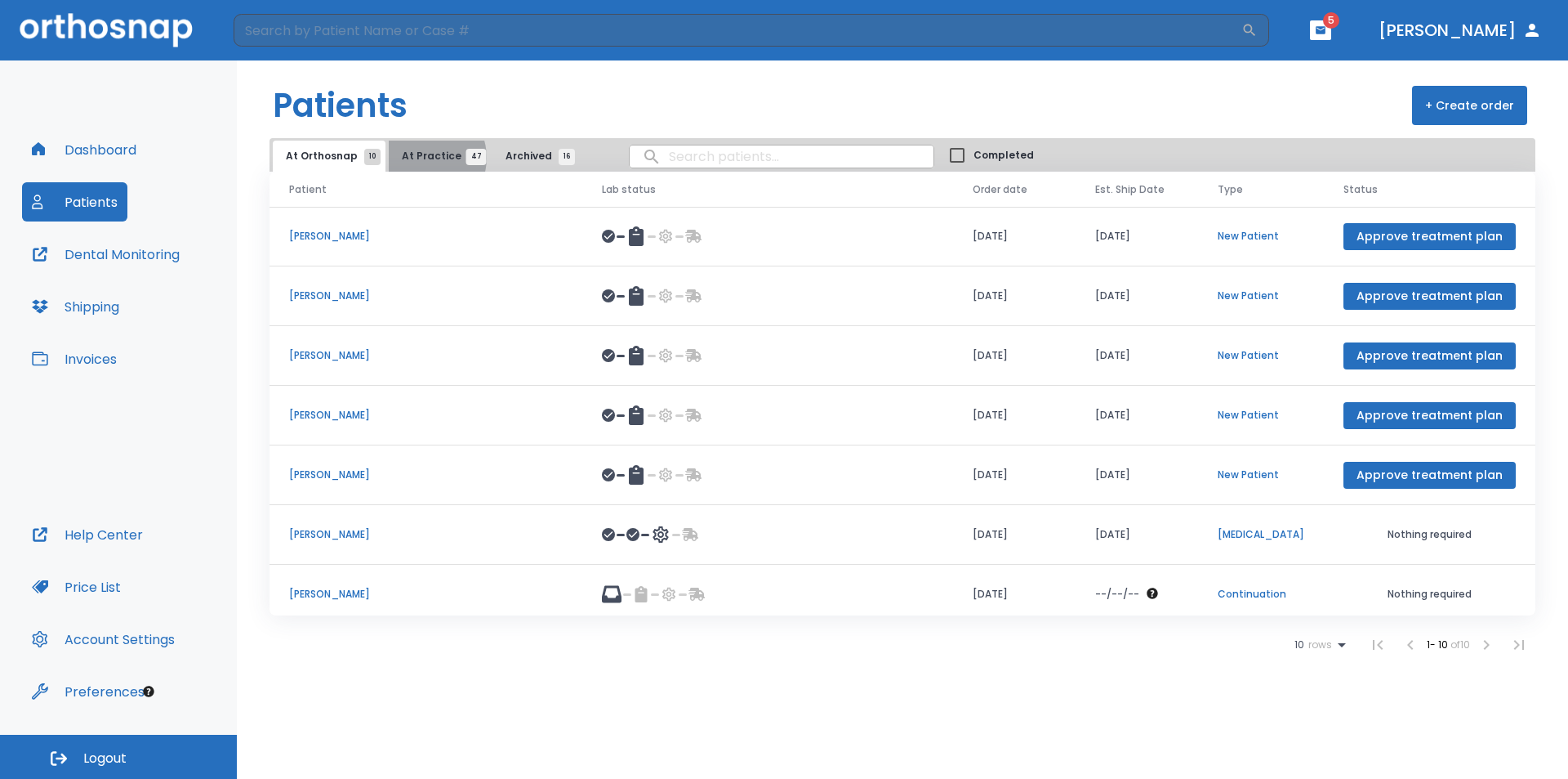
click at [419, 158] on span "At Practice 47" at bounding box center [439, 155] width 74 height 14
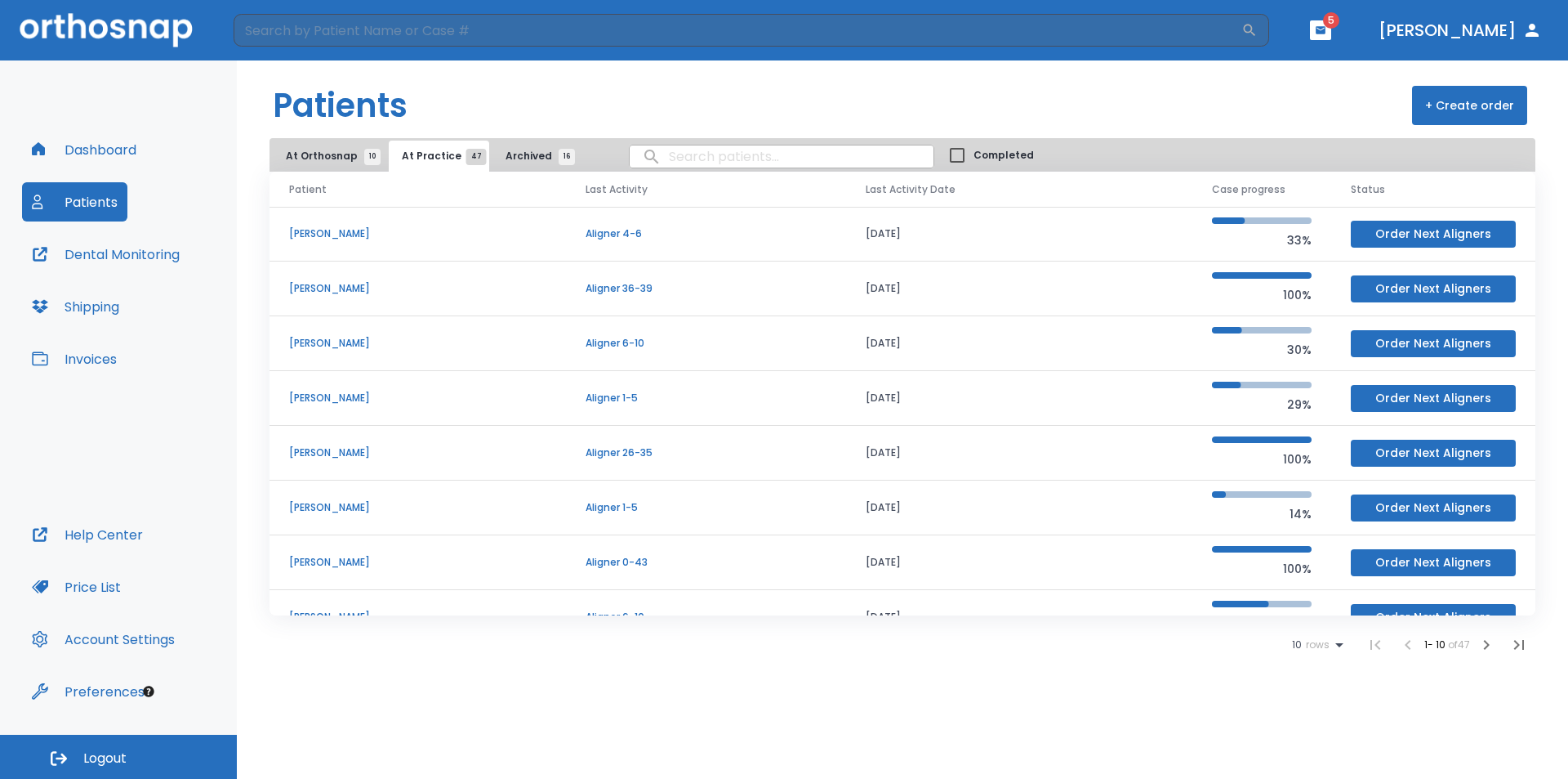
click at [1336, 644] on icon at bounding box center [1340, 645] width 8 height 4
click at [1316, 700] on li "25" at bounding box center [1311, 698] width 42 height 40
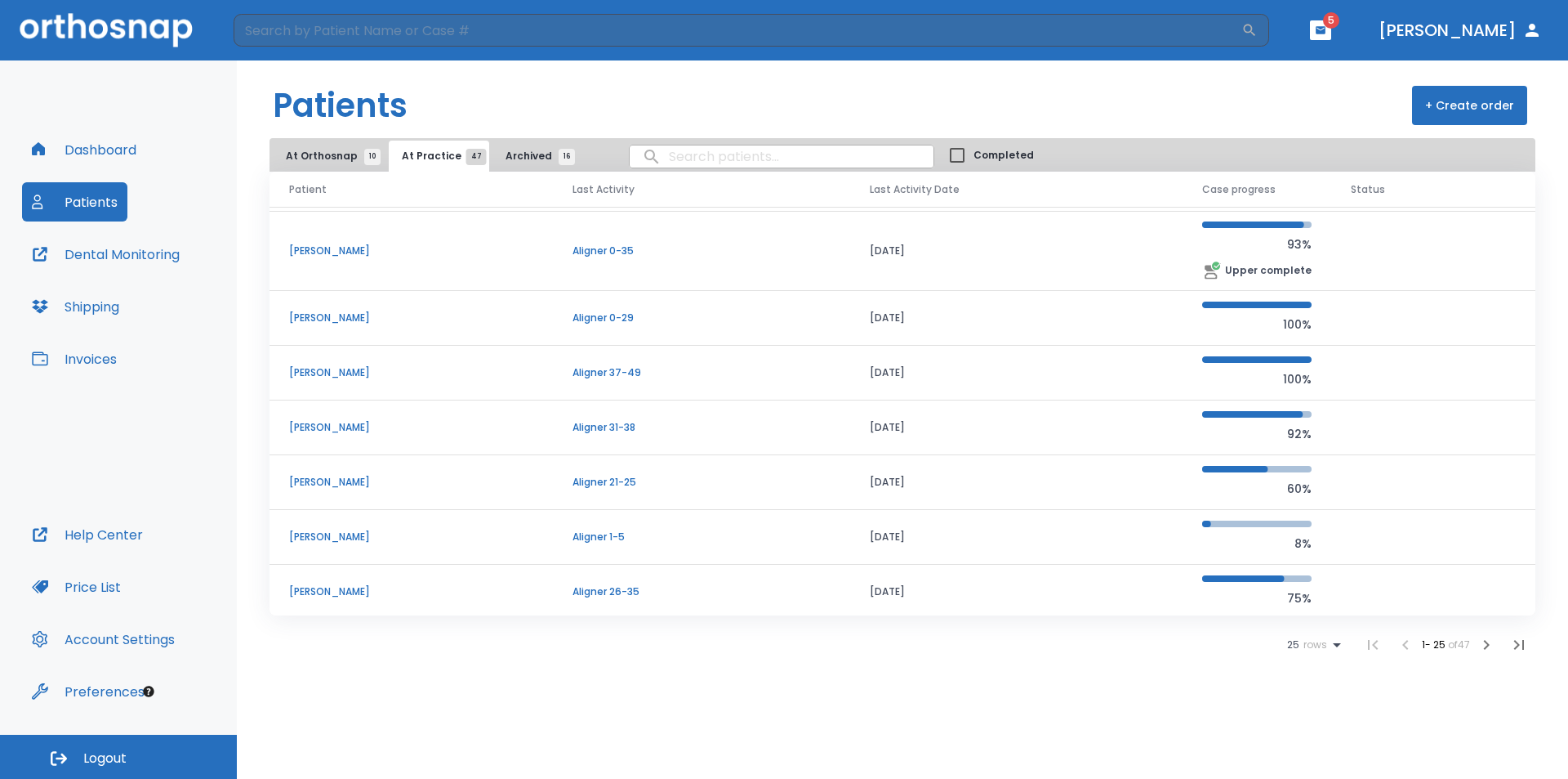
scroll to position [985, 0]
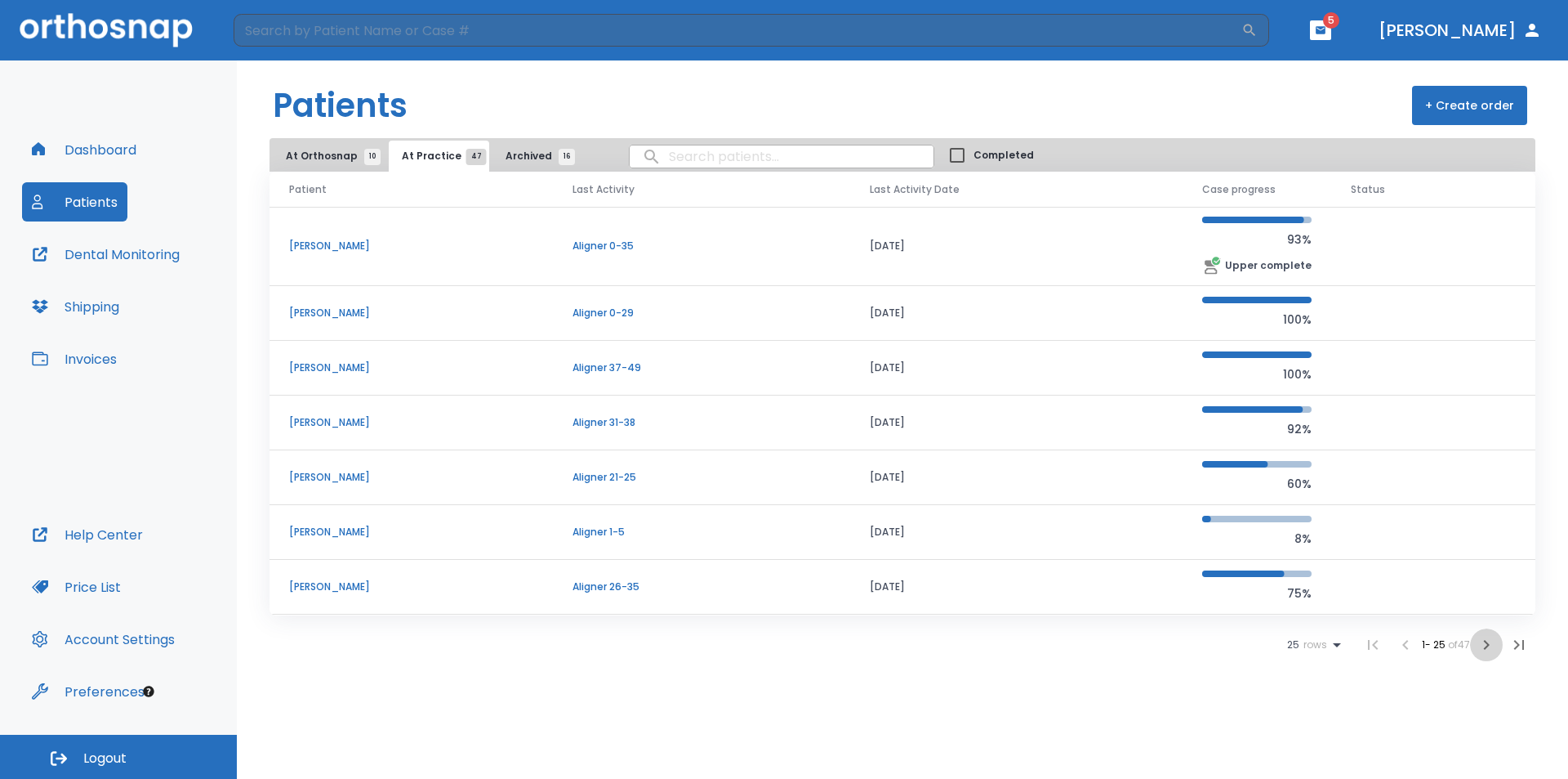
click at [1483, 640] on icon "button" at bounding box center [1486, 645] width 19 height 19
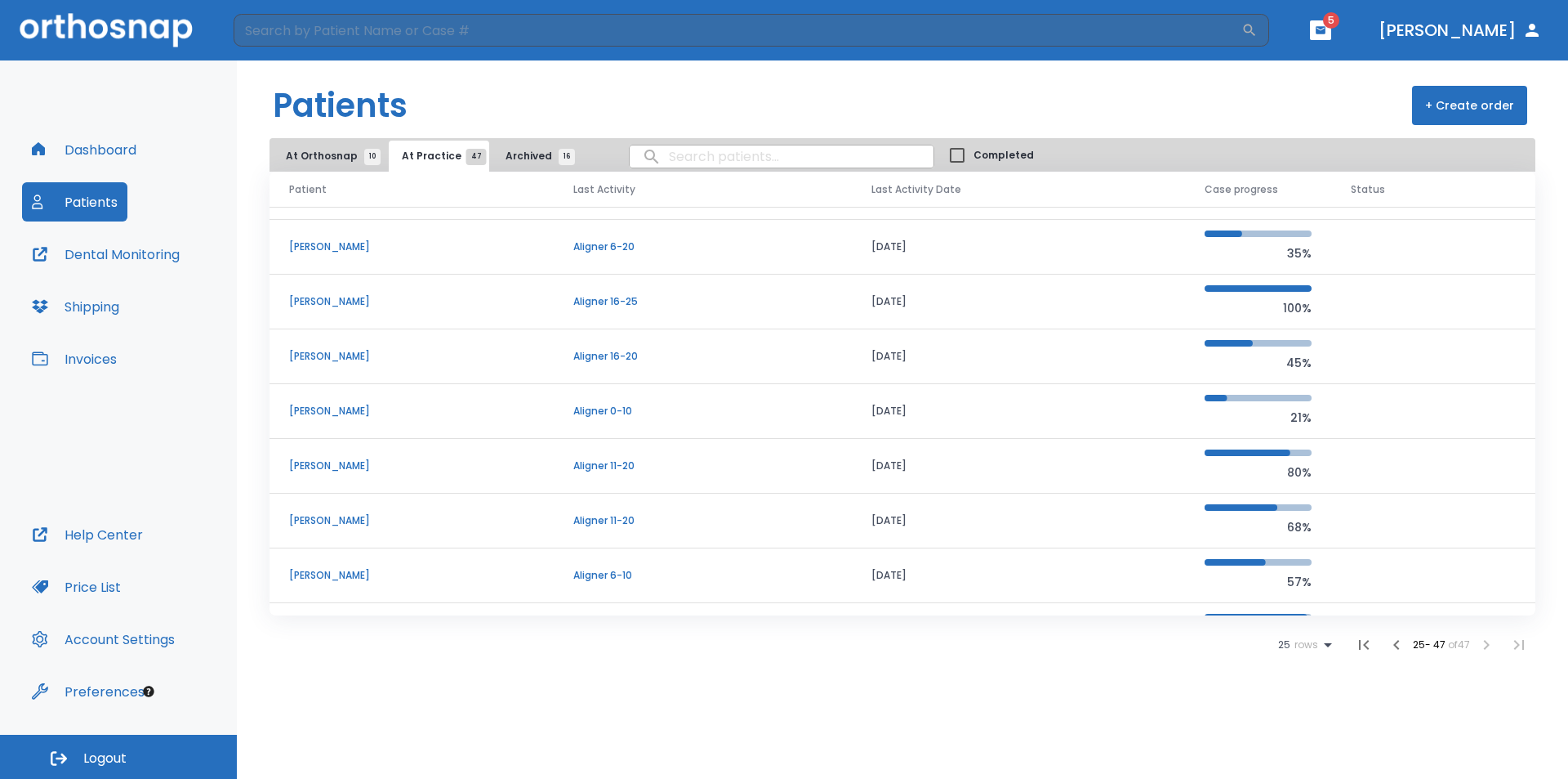
scroll to position [409, 0]
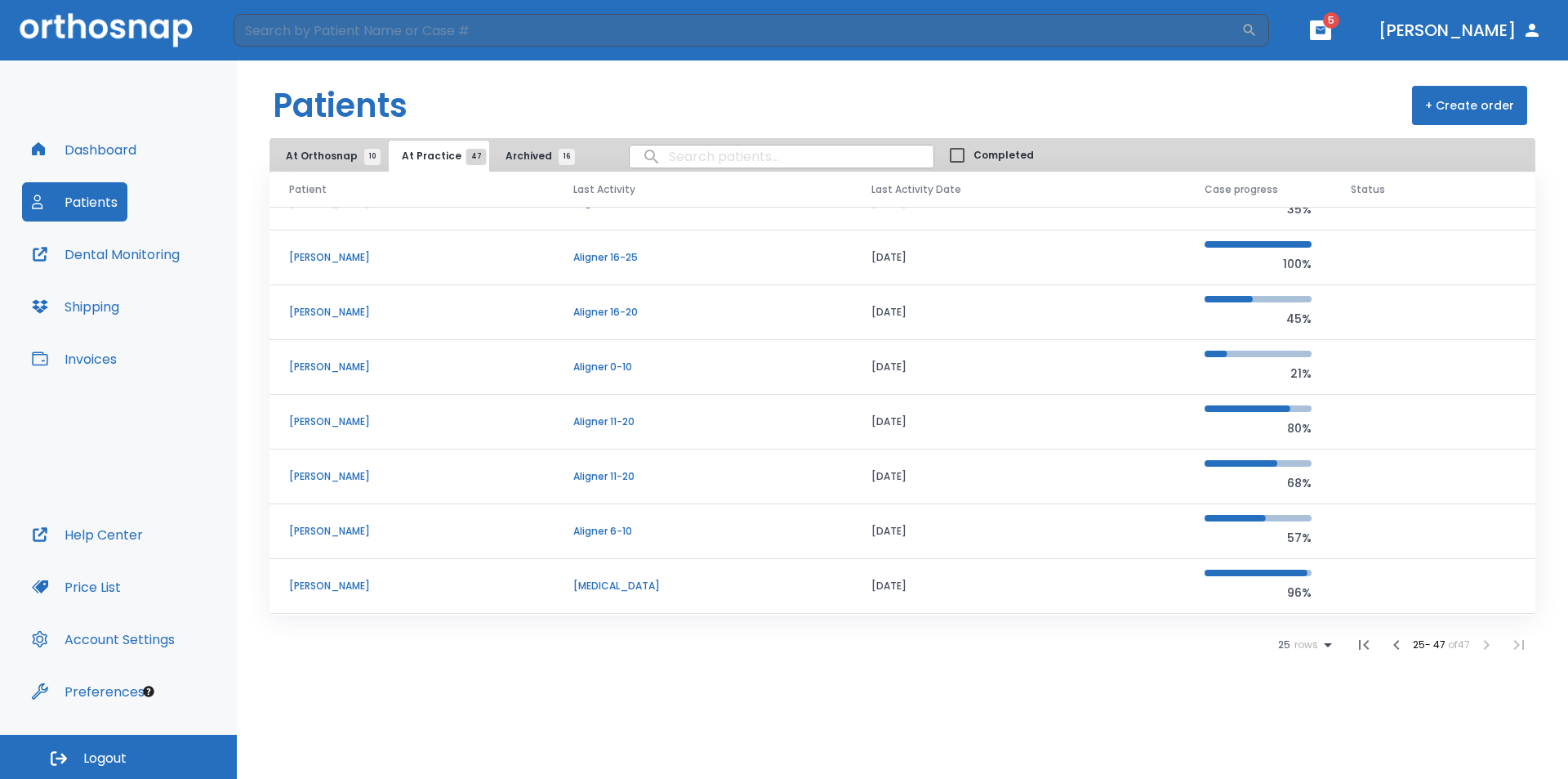
click at [402, 330] on td "[PERSON_NAME]" at bounding box center [412, 312] width 284 height 55
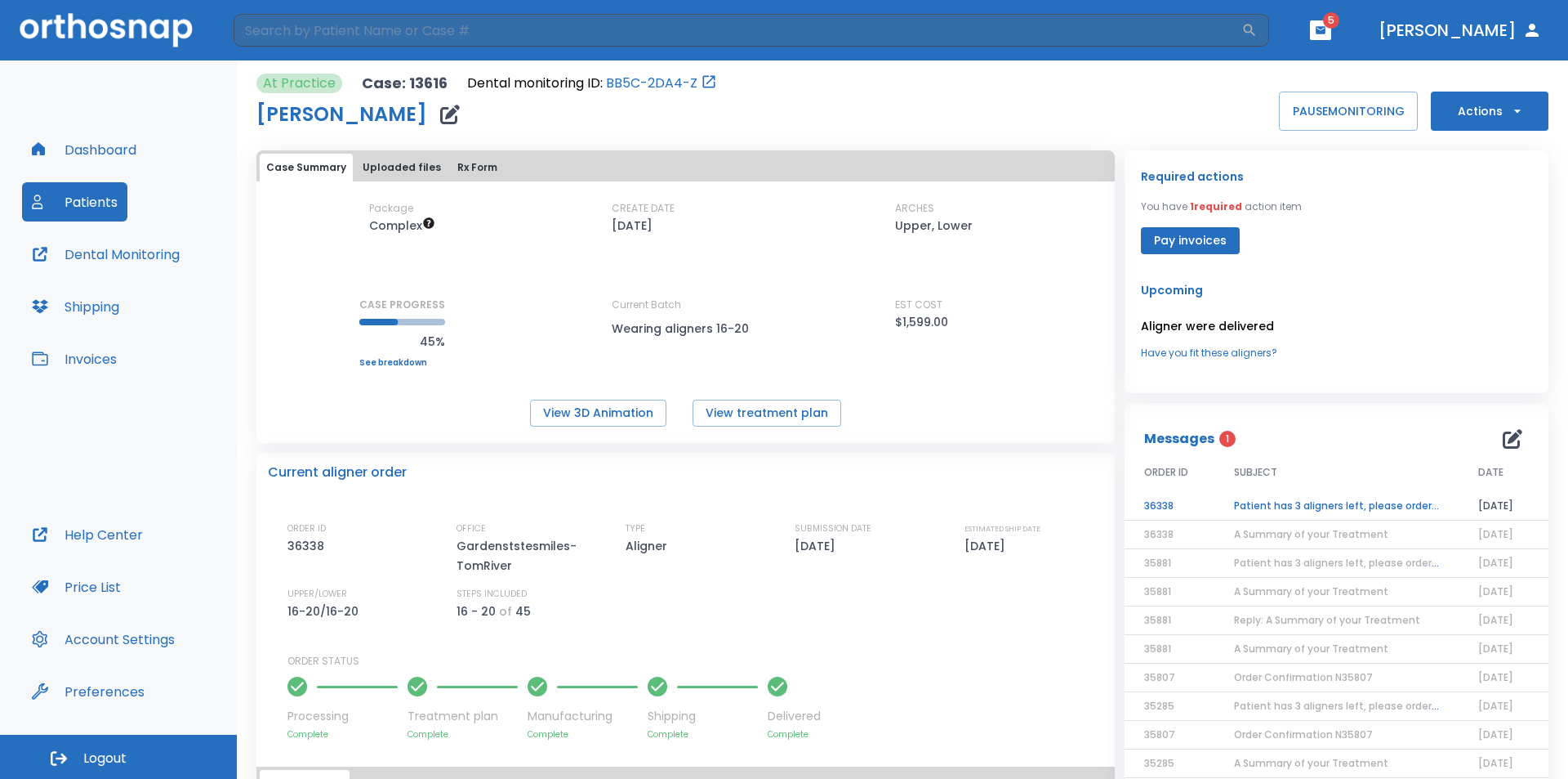
click at [1316, 508] on td "Patient has 3 aligners left, please order next set!" at bounding box center [1336, 506] width 244 height 29
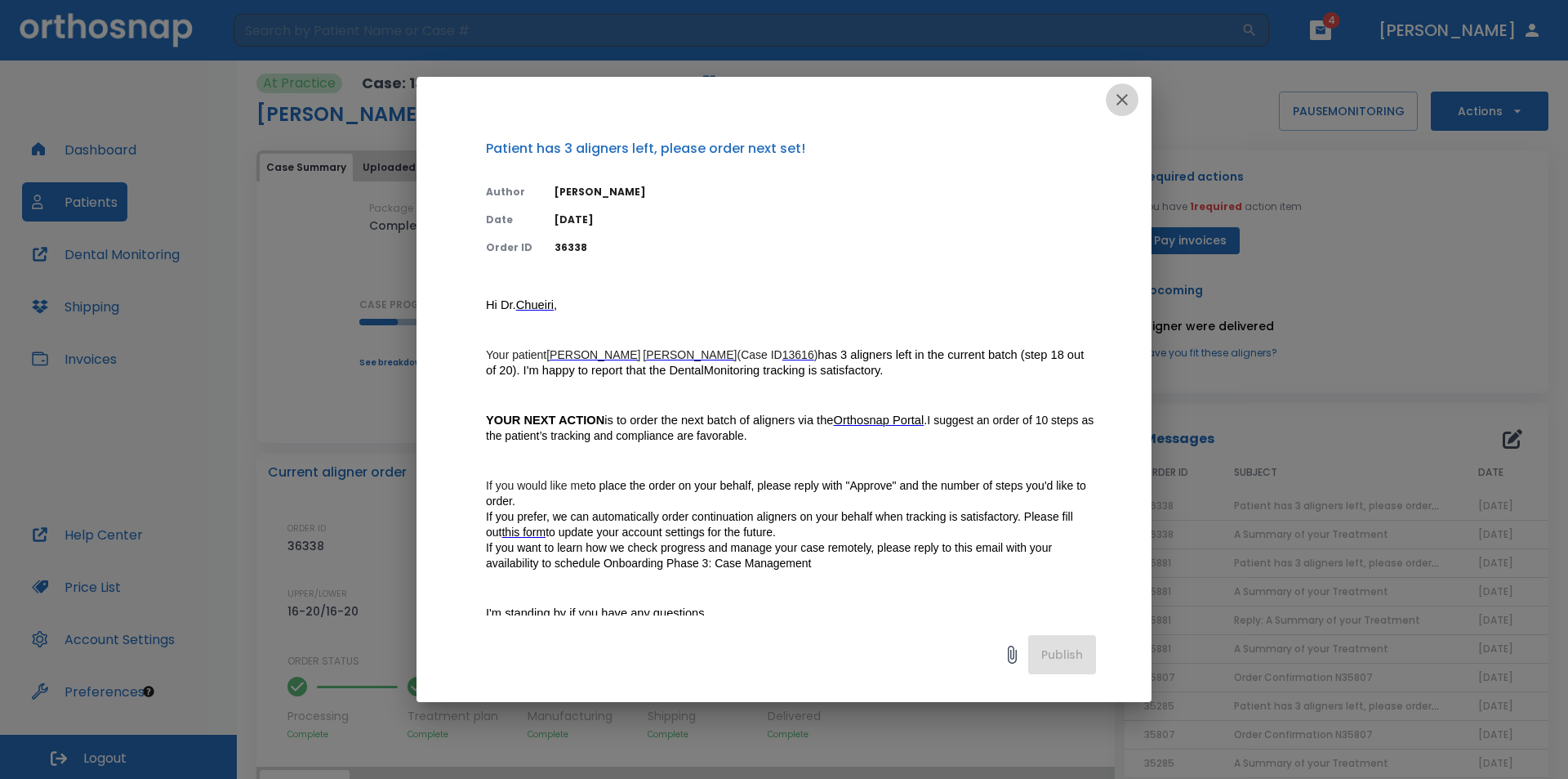
click at [1123, 101] on icon "button" at bounding box center [1122, 99] width 19 height 19
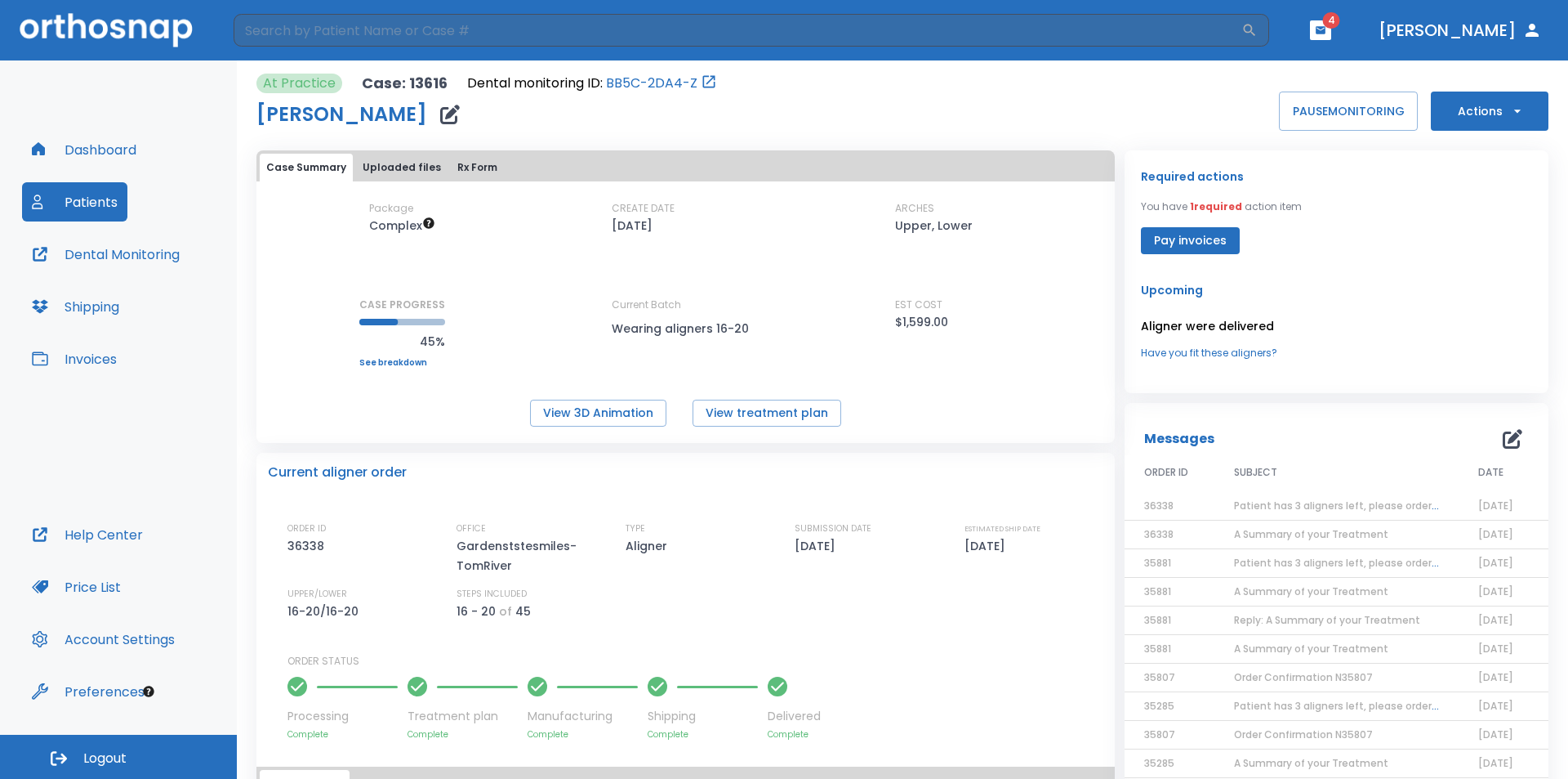
click at [1475, 108] on button "Actions" at bounding box center [1490, 111] width 118 height 40
click at [1473, 236] on p "Order Next Aligners" at bounding box center [1479, 239] width 93 height 14
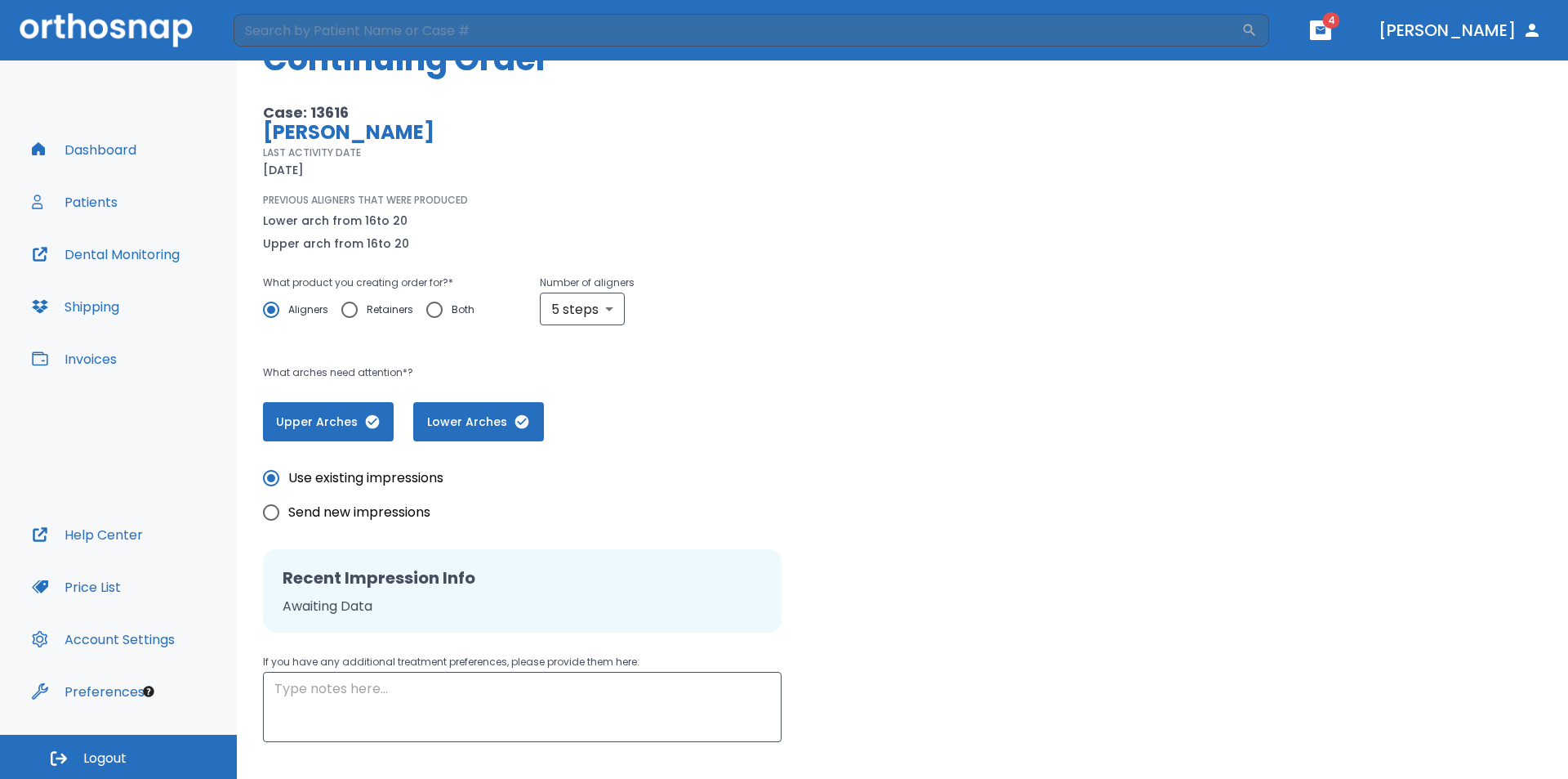
scroll to position [164, 0]
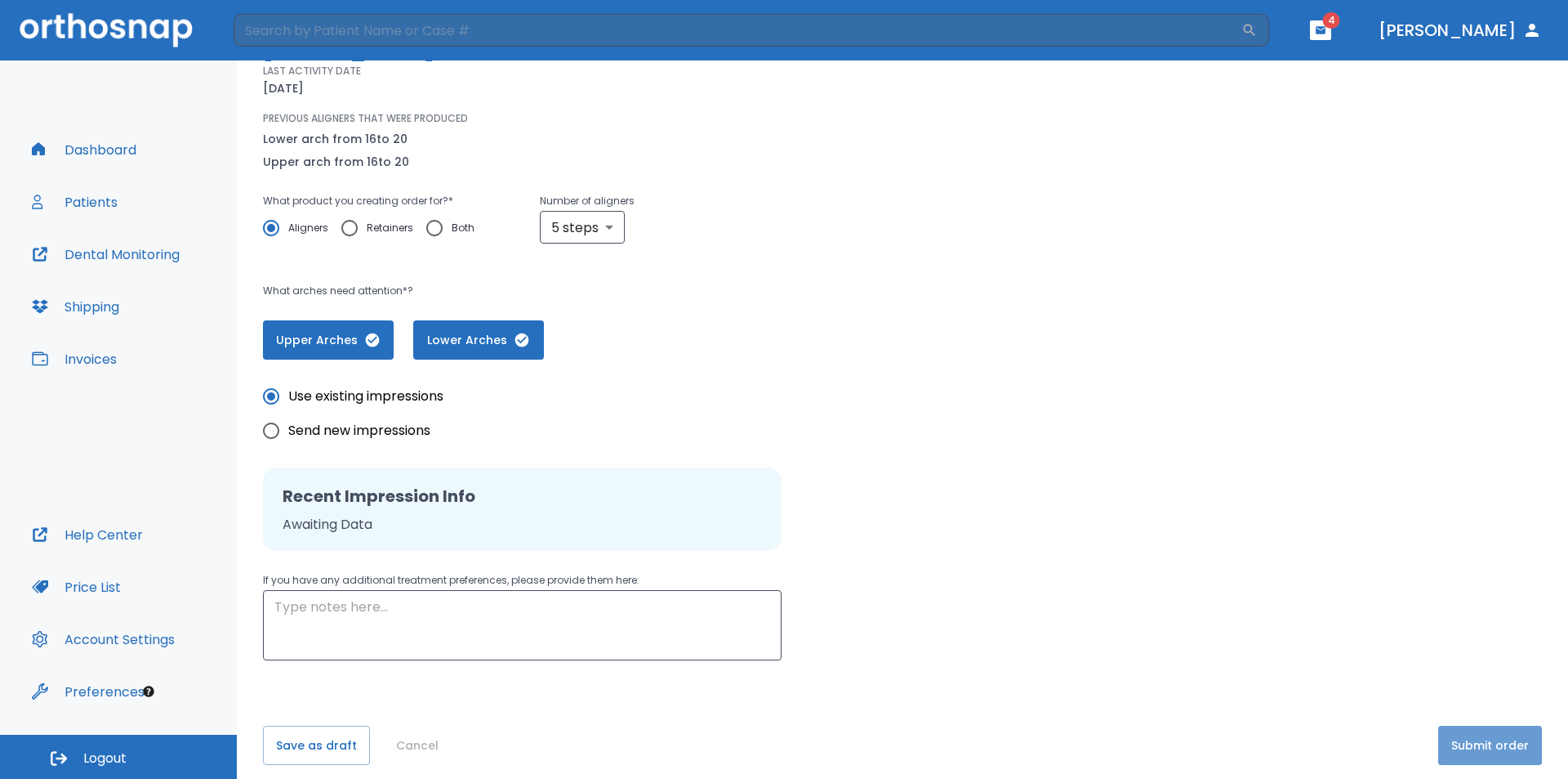
click at [1474, 739] on button "Submit order" at bounding box center [1490, 745] width 104 height 40
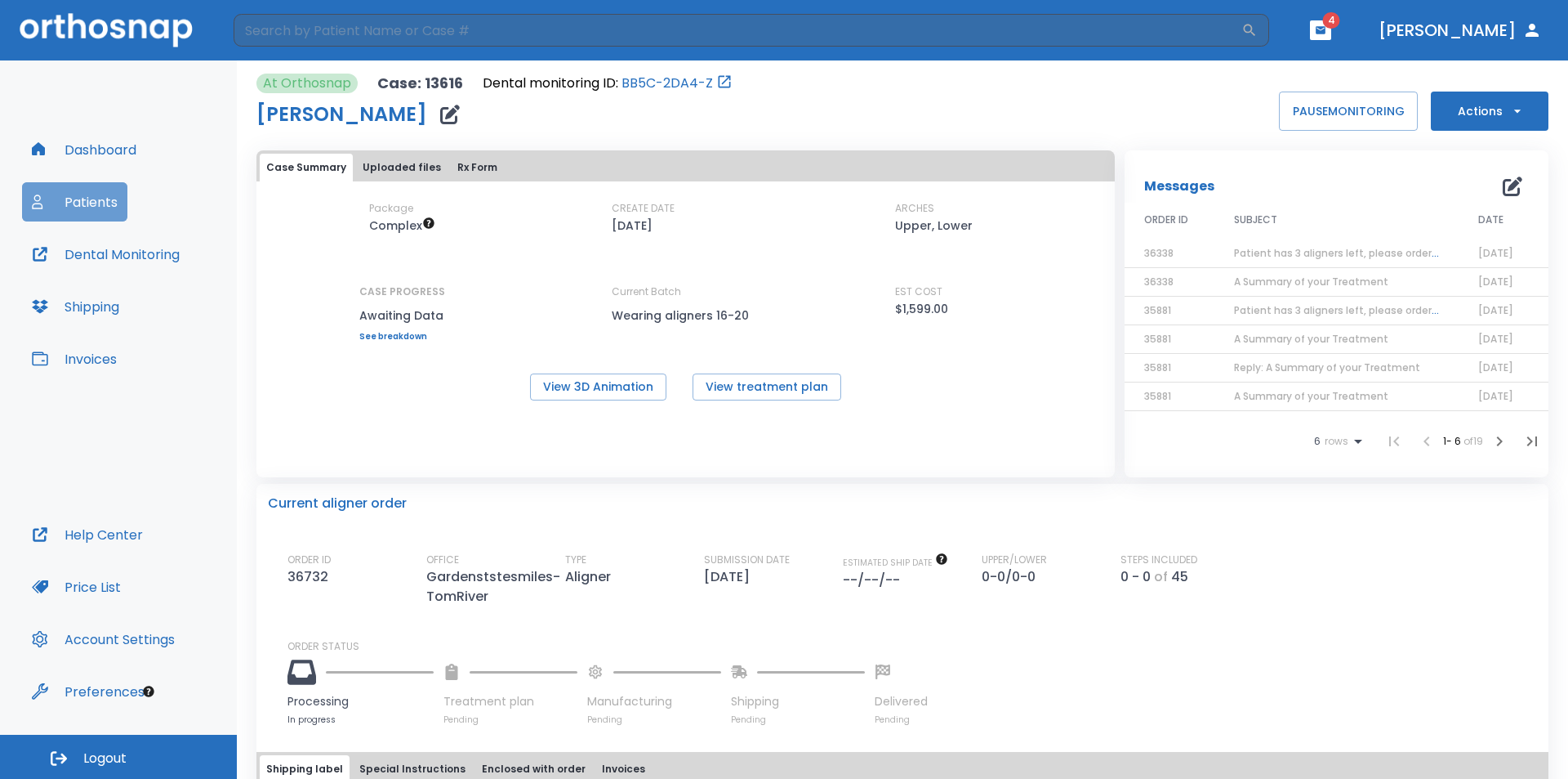
click at [100, 201] on button "Patients" at bounding box center [74, 201] width 105 height 40
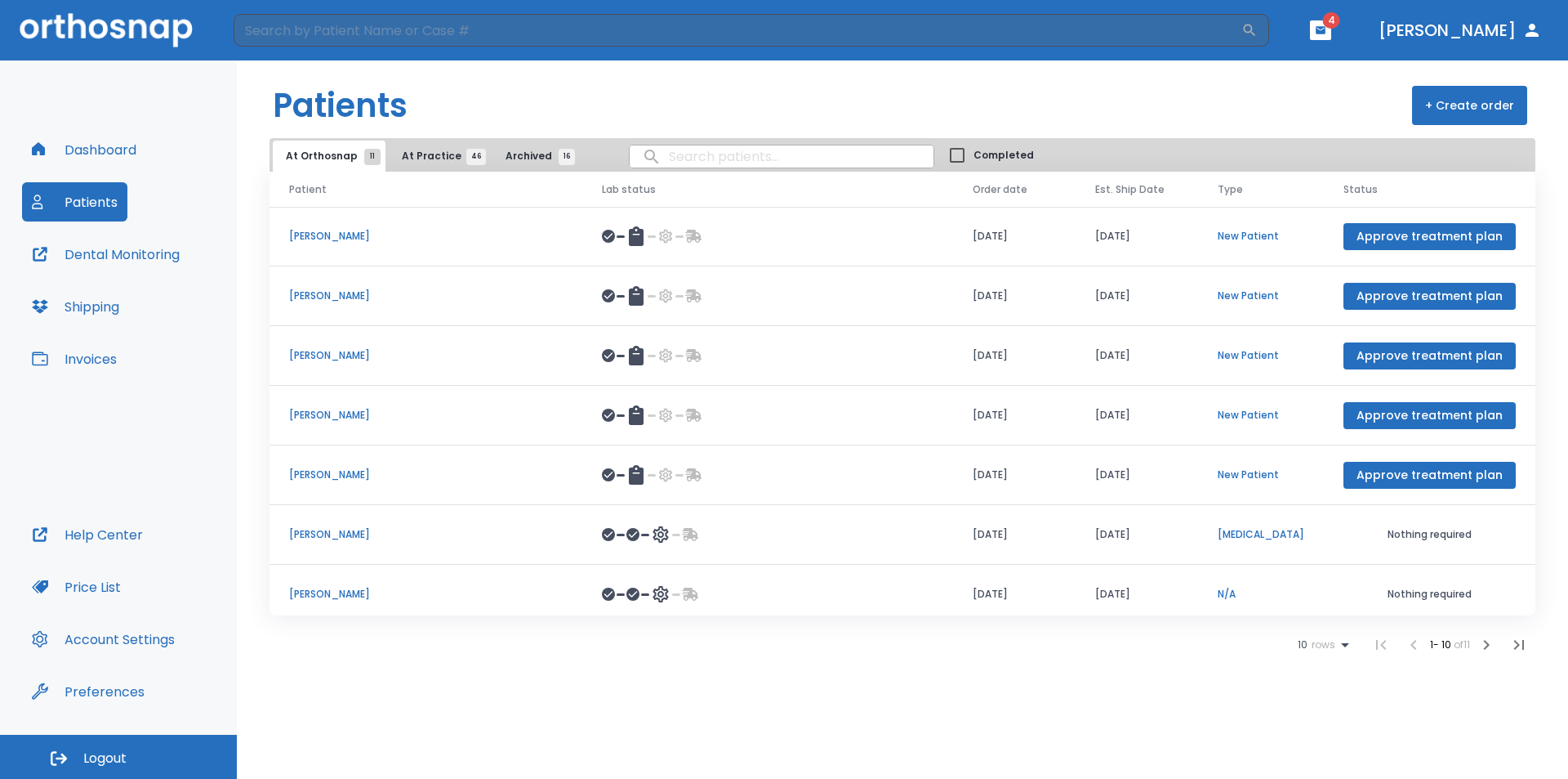
click at [423, 150] on span "At Practice 46" at bounding box center [439, 155] width 74 height 14
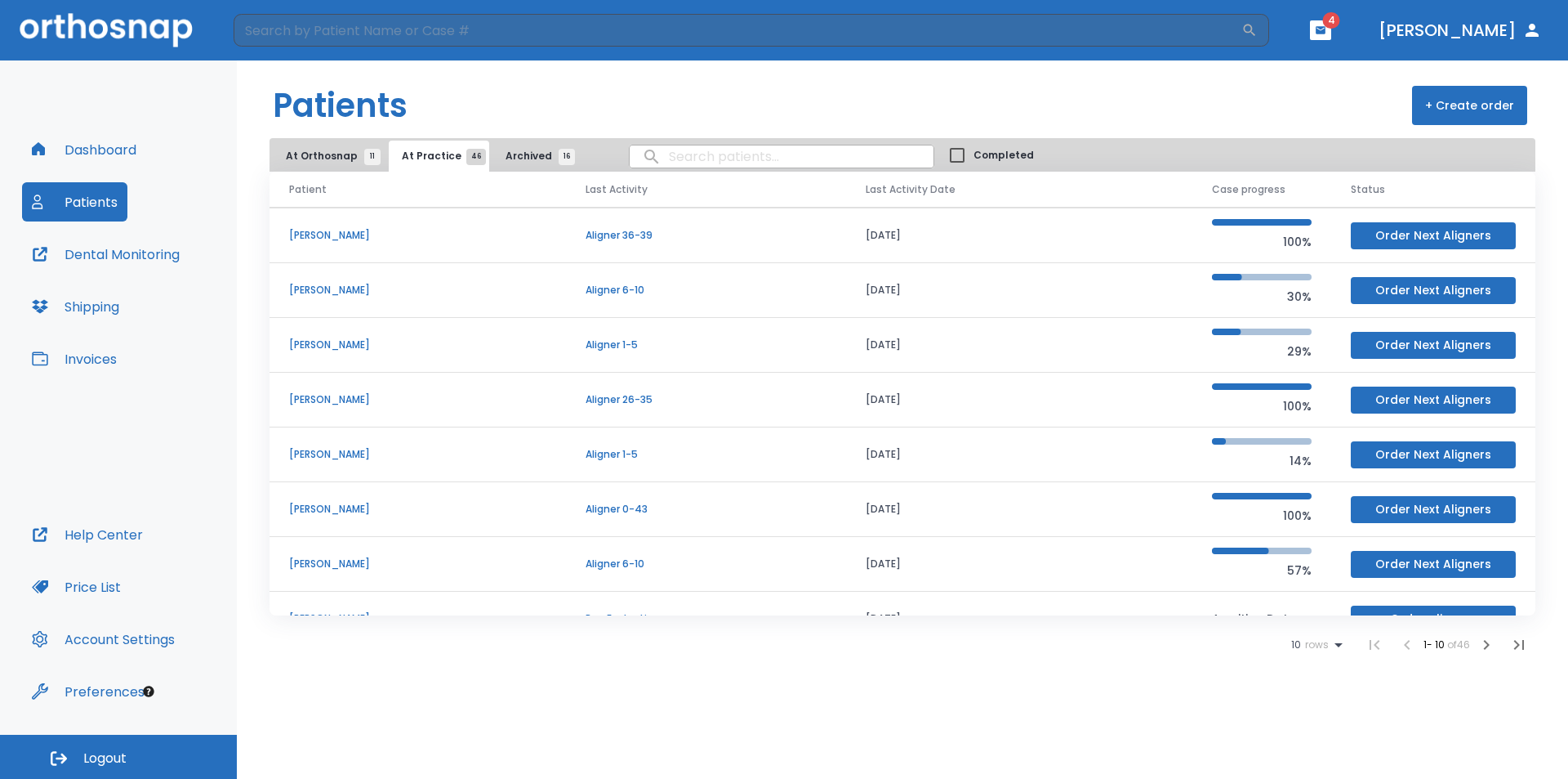
scroll to position [140, 0]
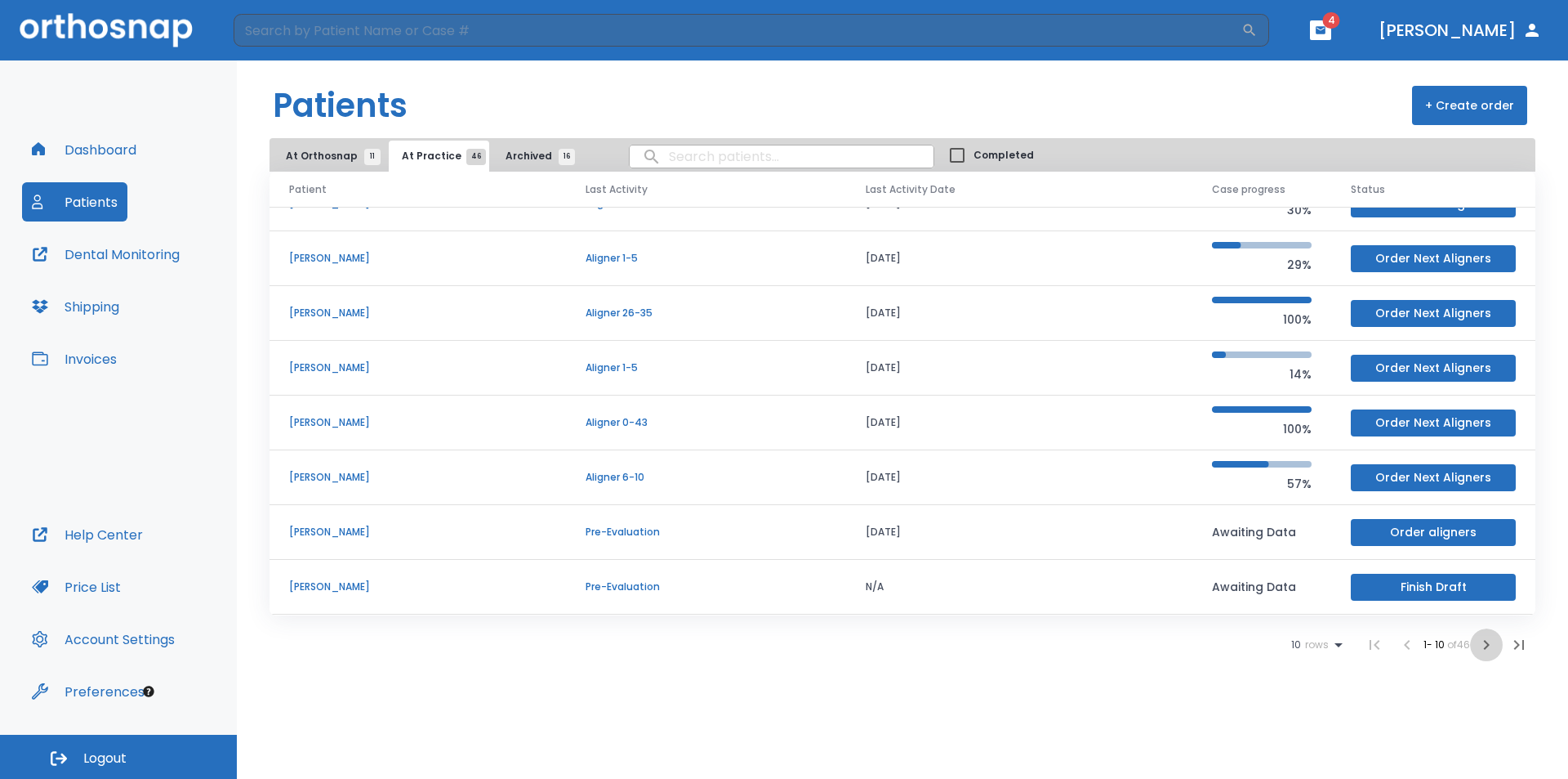
click at [1484, 645] on icon "button" at bounding box center [1486, 645] width 19 height 19
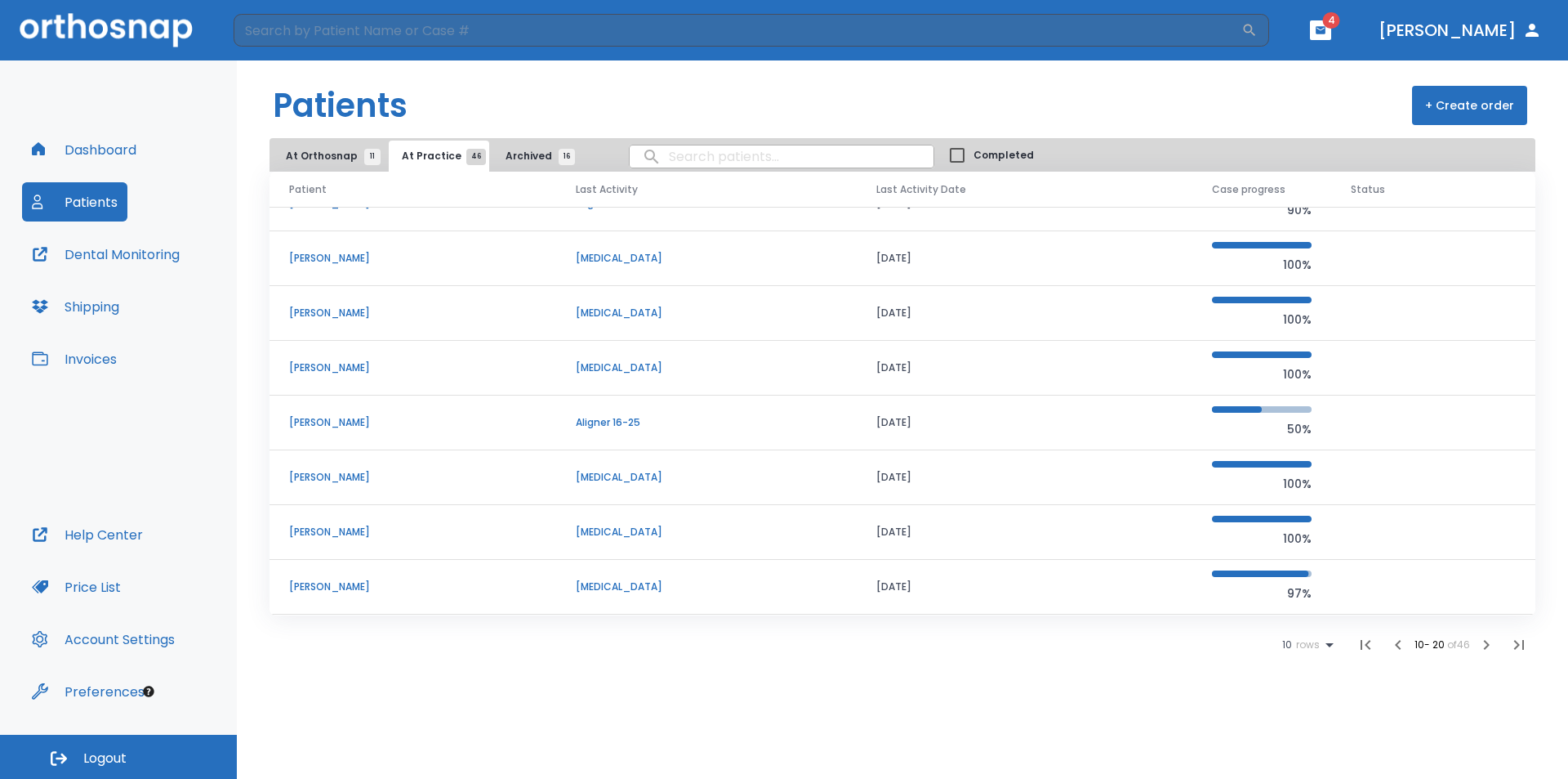
click at [1490, 651] on icon "button" at bounding box center [1486, 645] width 19 height 19
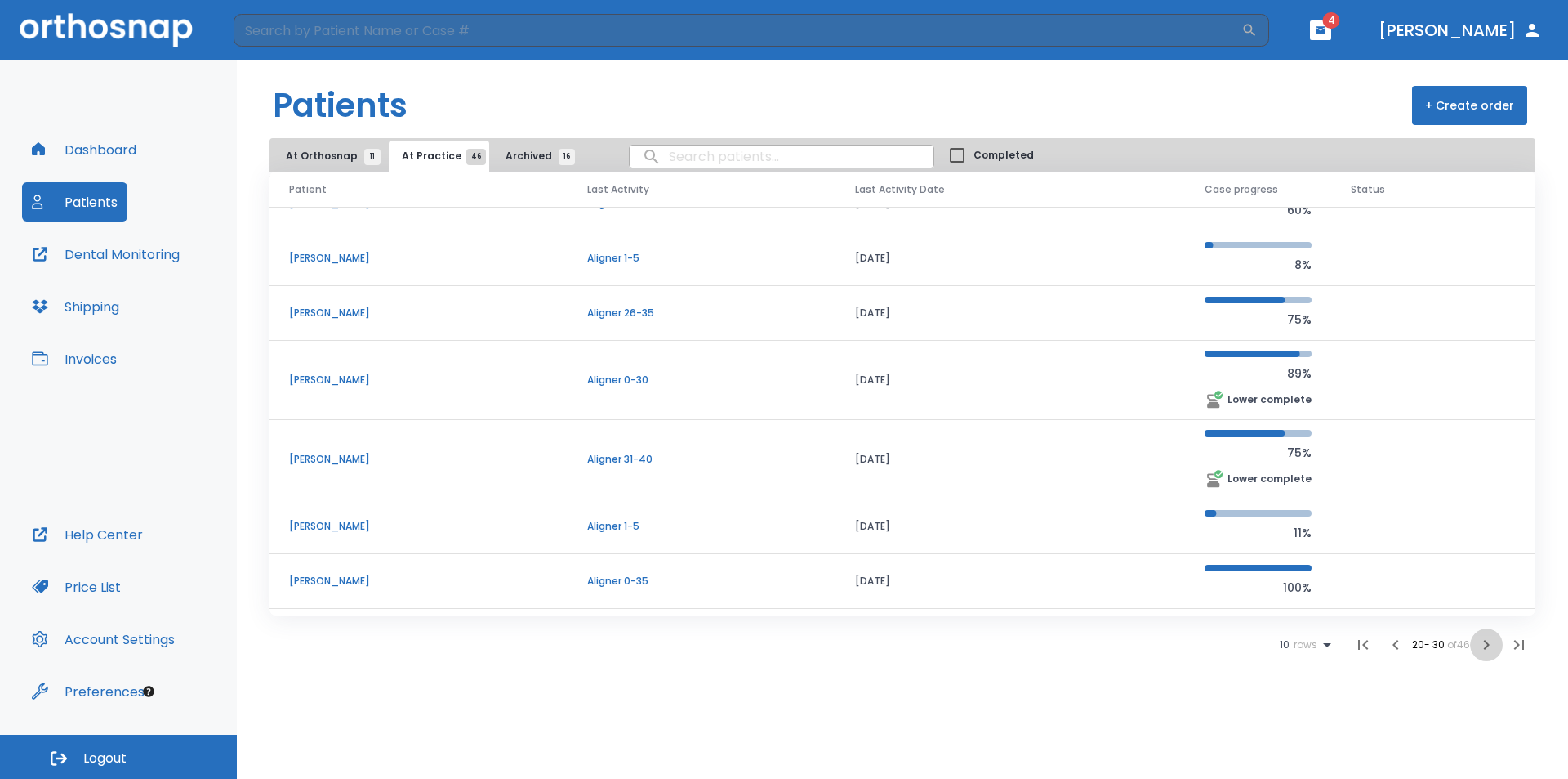
click at [1483, 640] on icon "button" at bounding box center [1486, 645] width 19 height 19
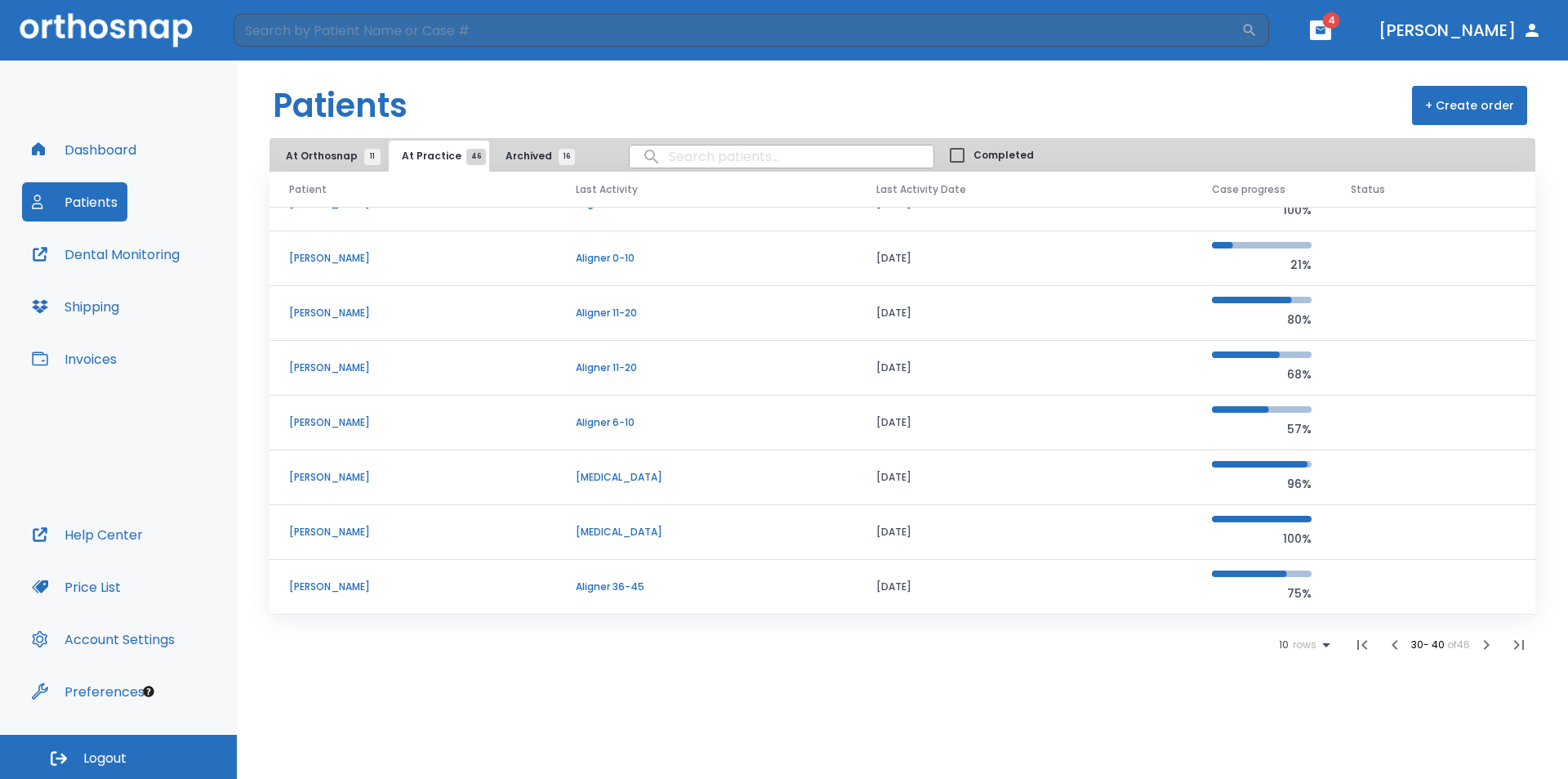
click at [341, 318] on p "[PERSON_NAME]" at bounding box center [412, 312] width 248 height 14
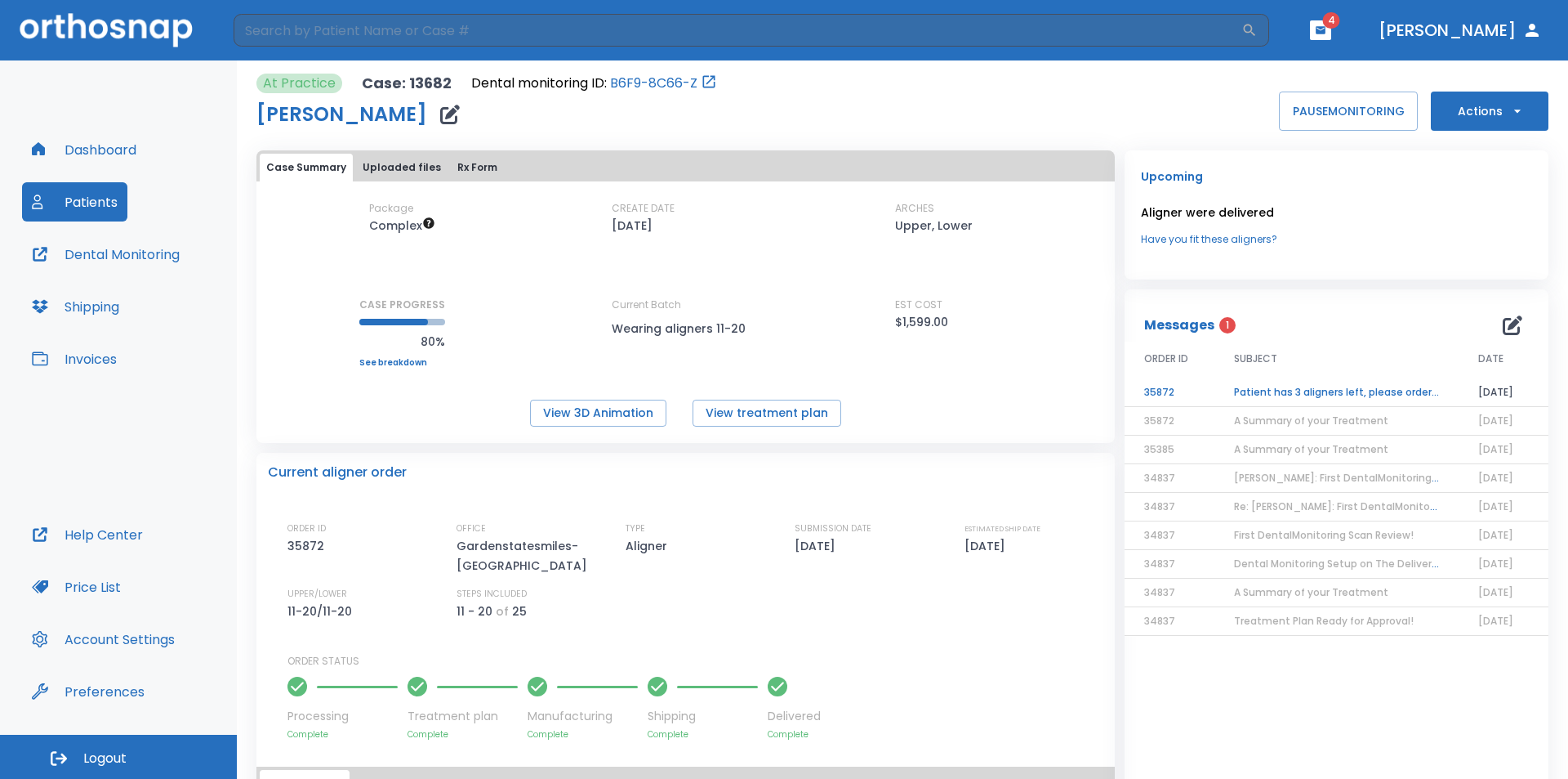
click at [1320, 393] on td "Patient has 3 aligners left, please order next set!" at bounding box center [1336, 392] width 244 height 29
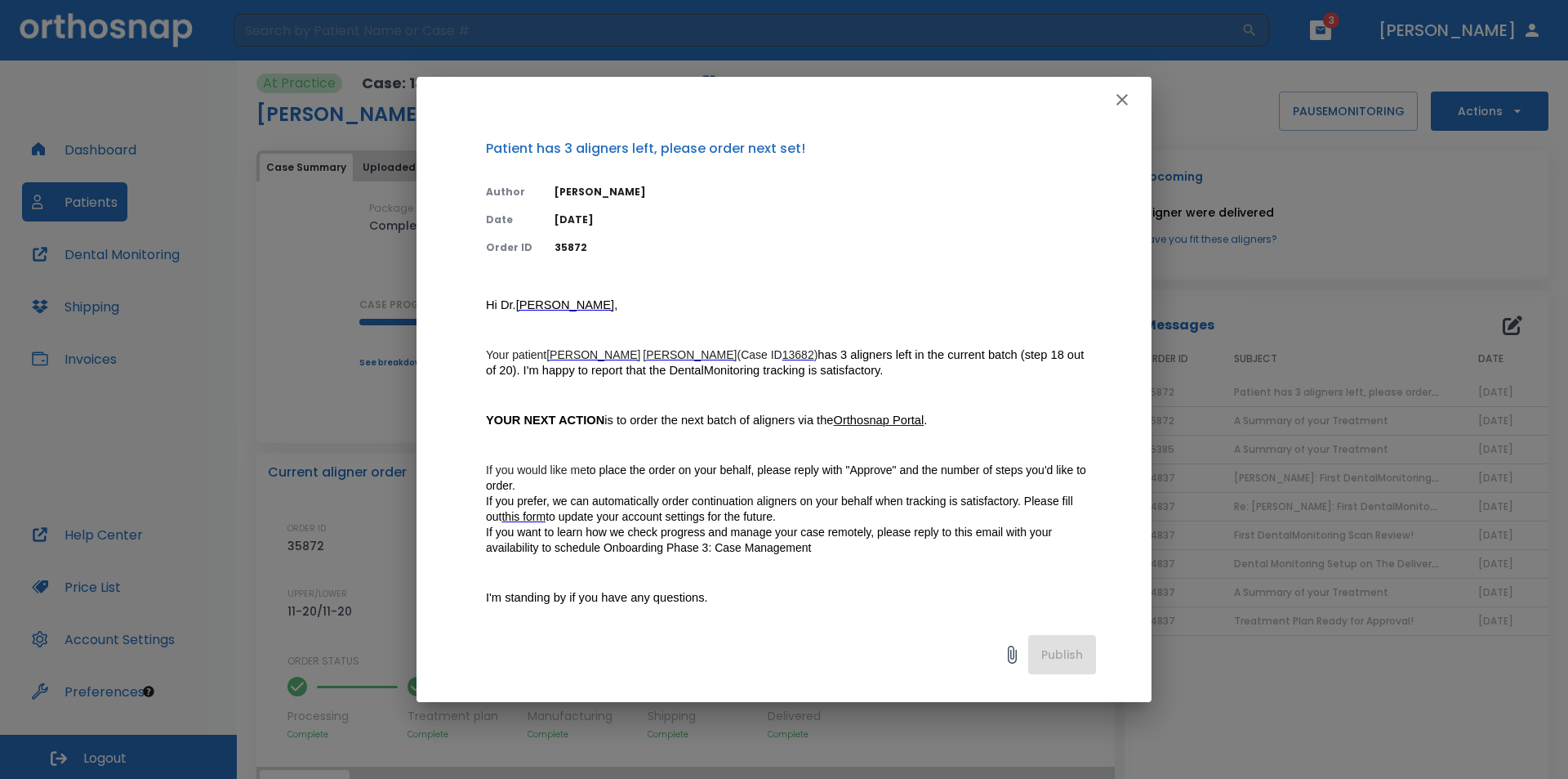
click at [1129, 94] on icon "button" at bounding box center [1122, 99] width 19 height 19
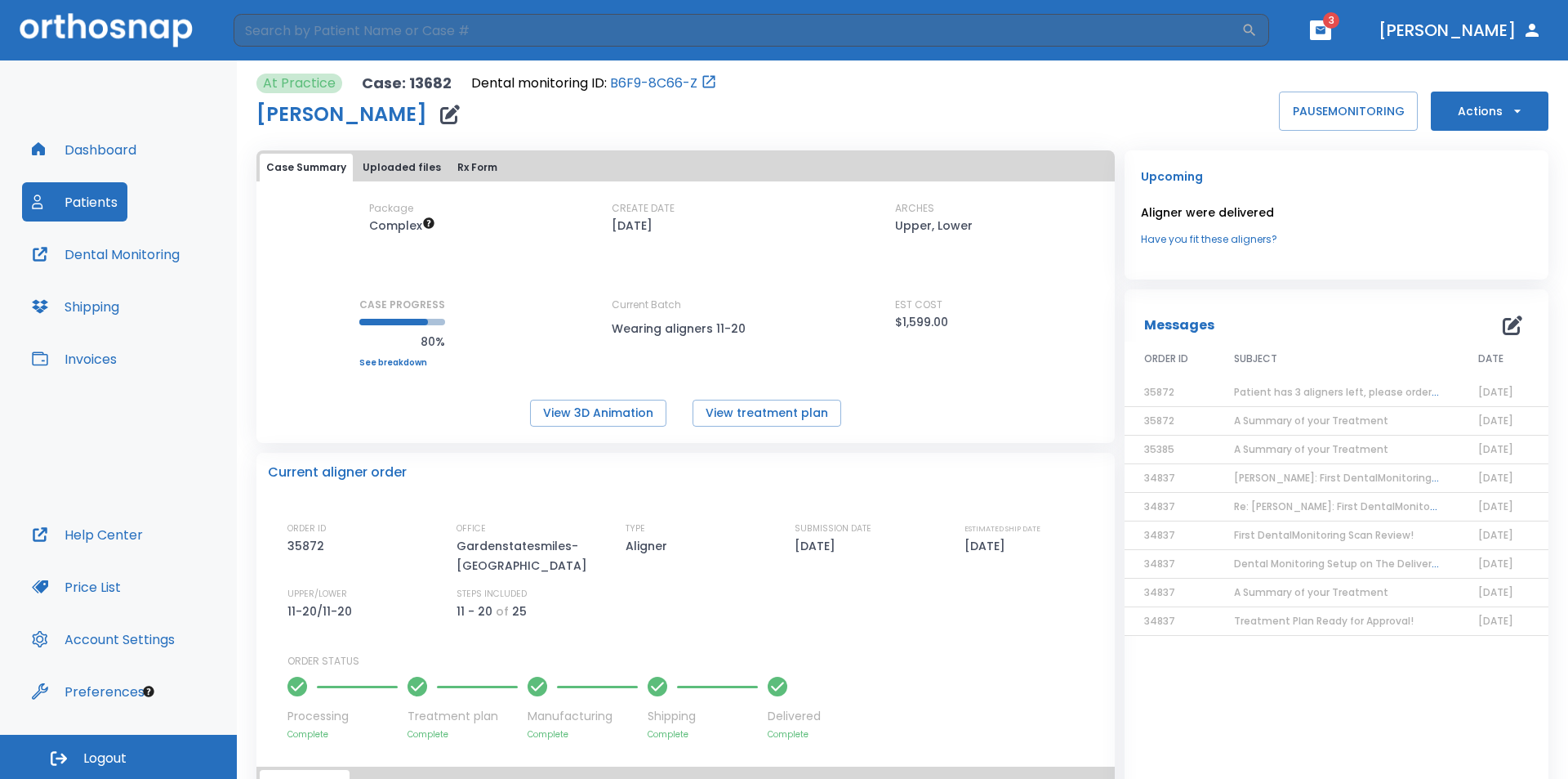
click at [1468, 106] on button "Actions" at bounding box center [1490, 111] width 118 height 40
click at [1454, 242] on p "Order Next Aligners" at bounding box center [1479, 239] width 93 height 14
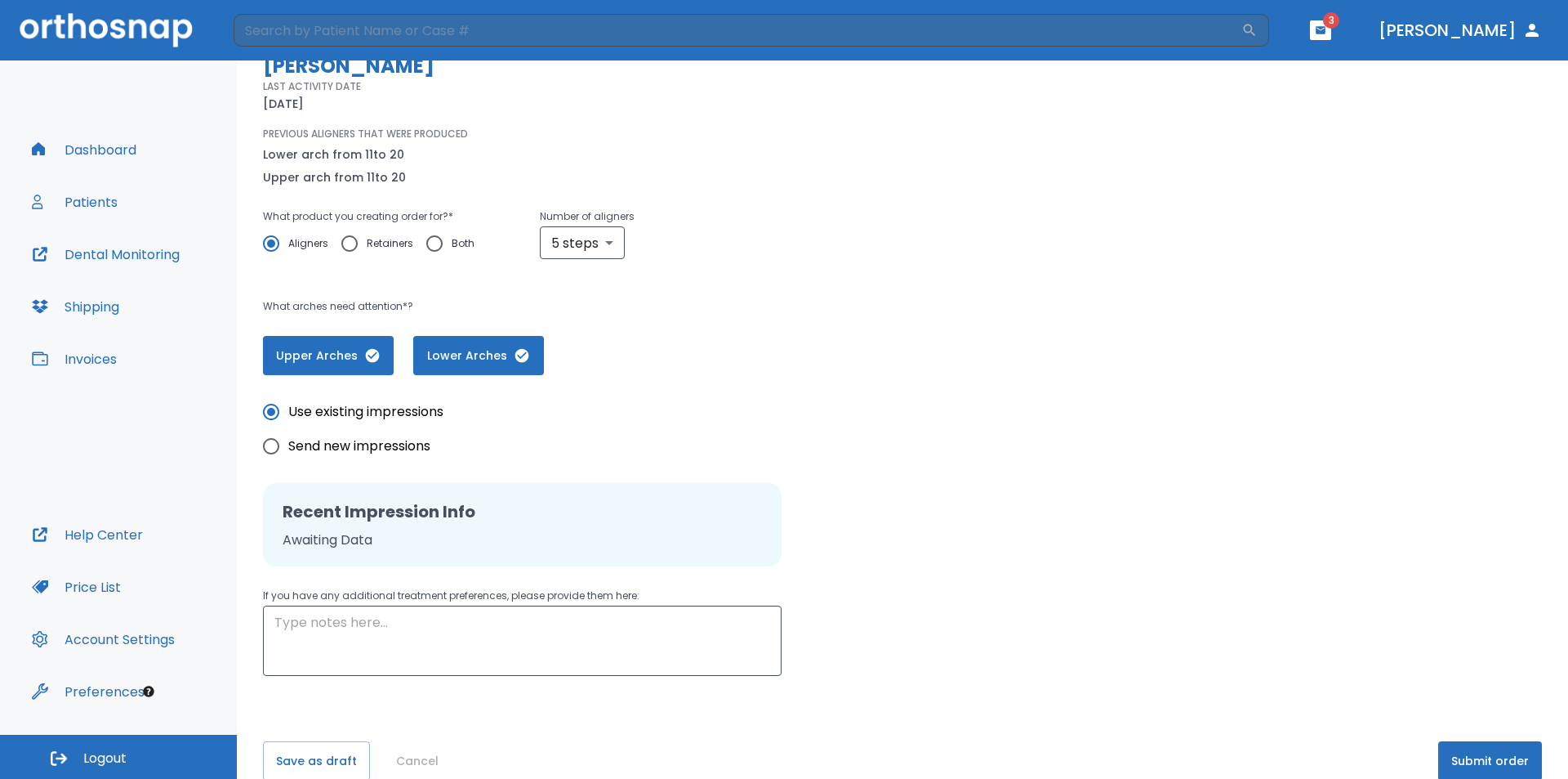
scroll to position [164, 0]
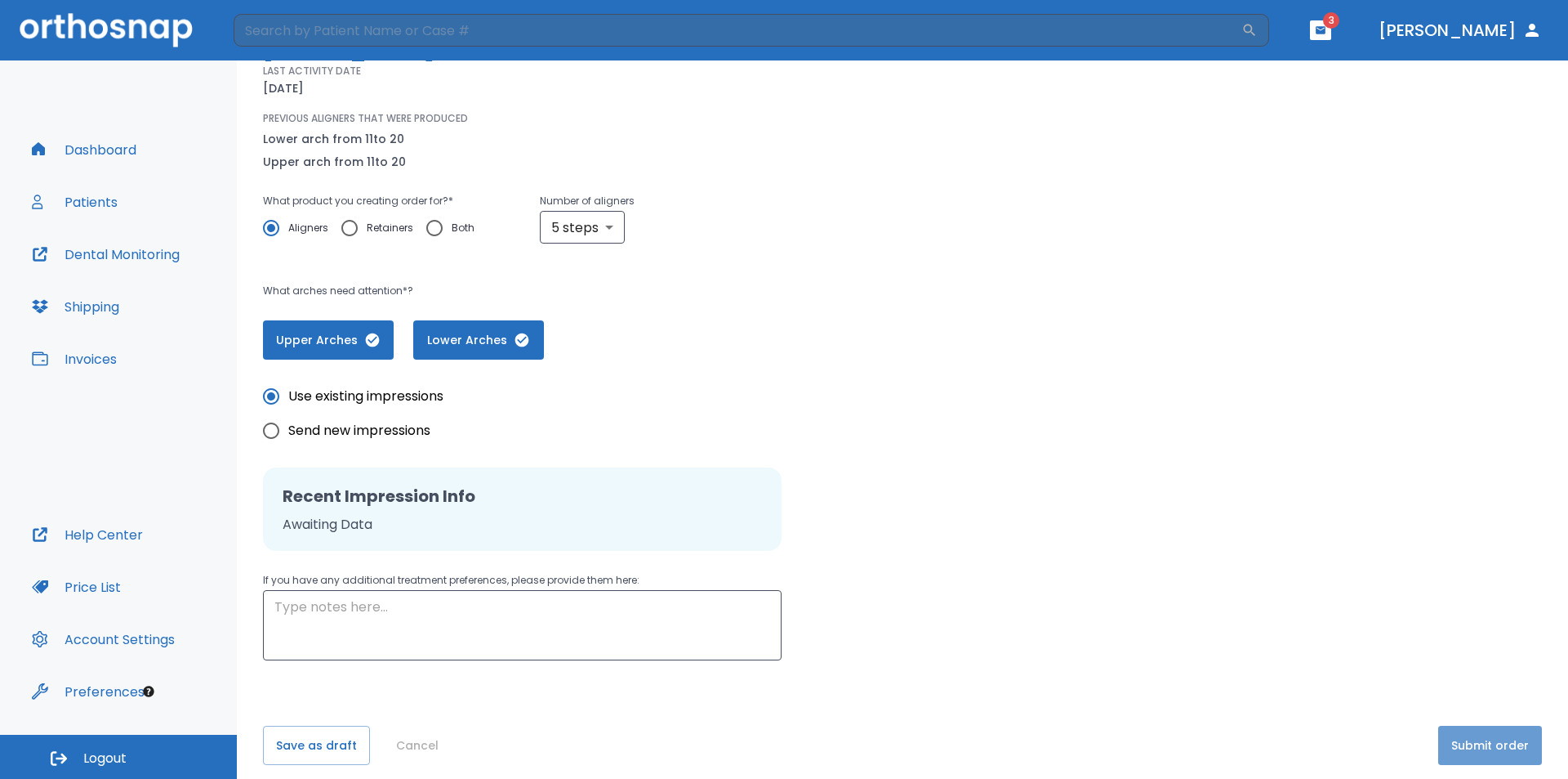
click at [1492, 735] on button "Submit order" at bounding box center [1490, 745] width 104 height 40
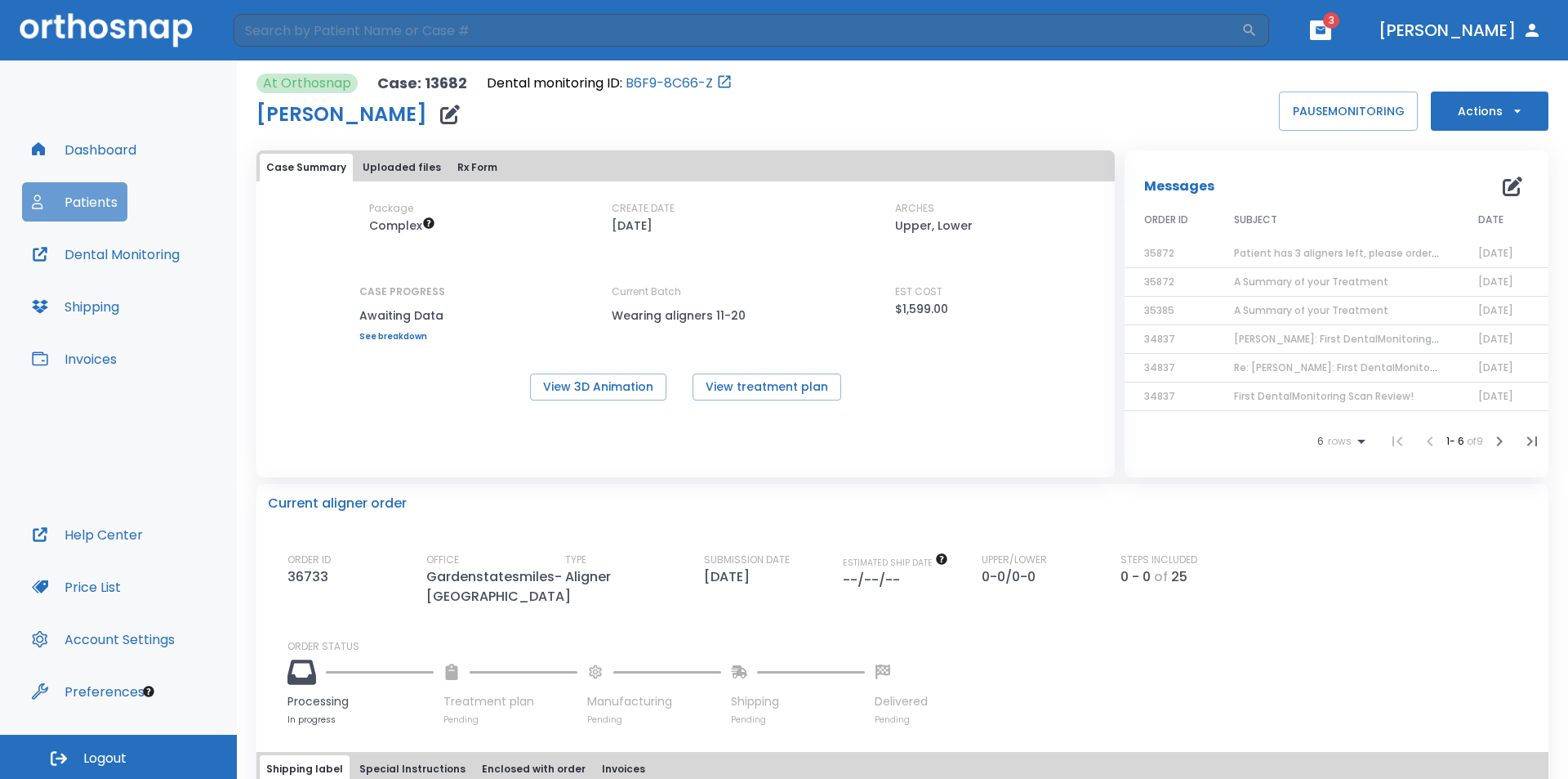
click at [92, 206] on button "Patients" at bounding box center [74, 201] width 105 height 40
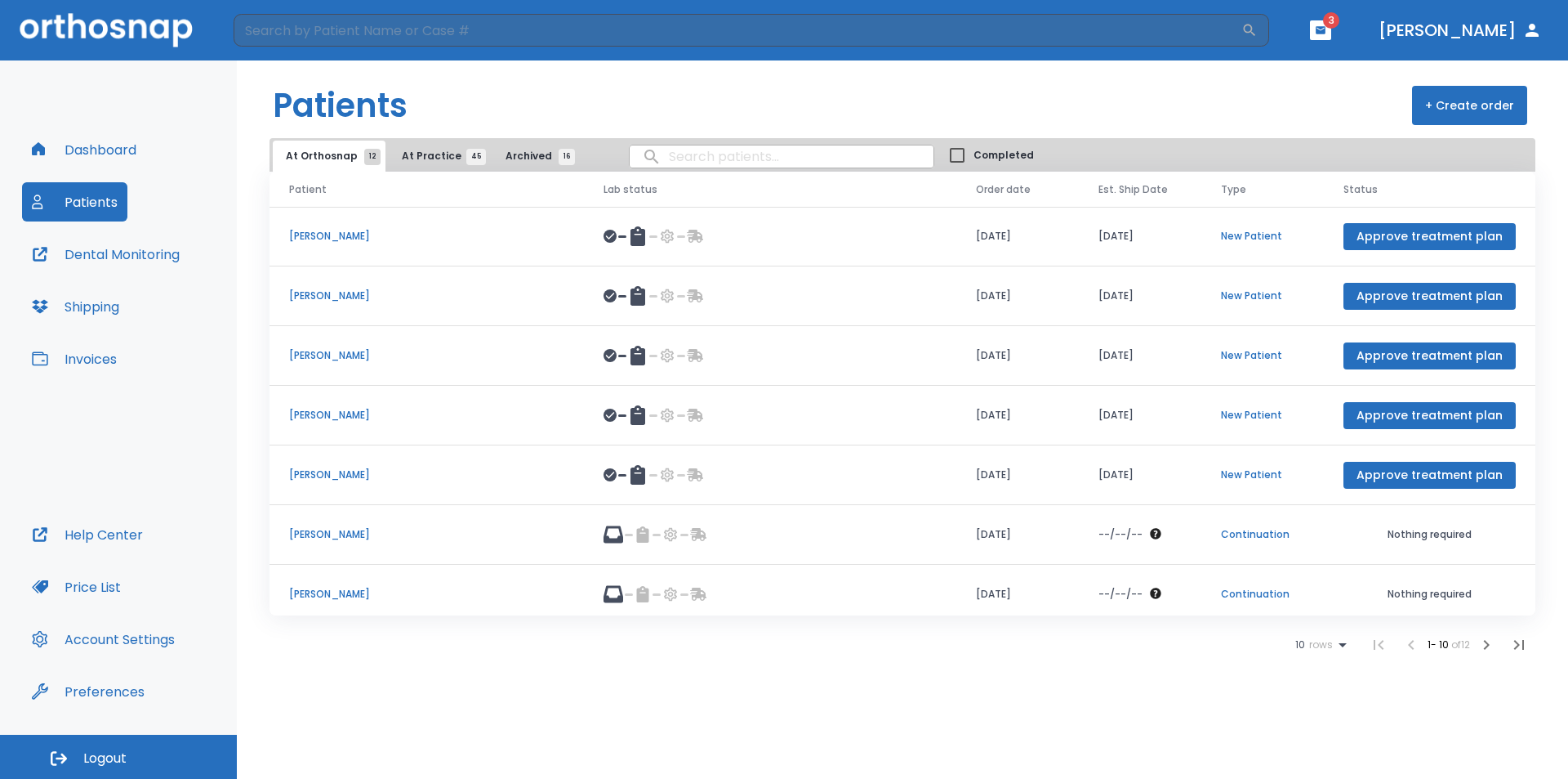
click at [444, 144] on button "At Practice 45" at bounding box center [439, 156] width 100 height 31
